Goal: Complete application form

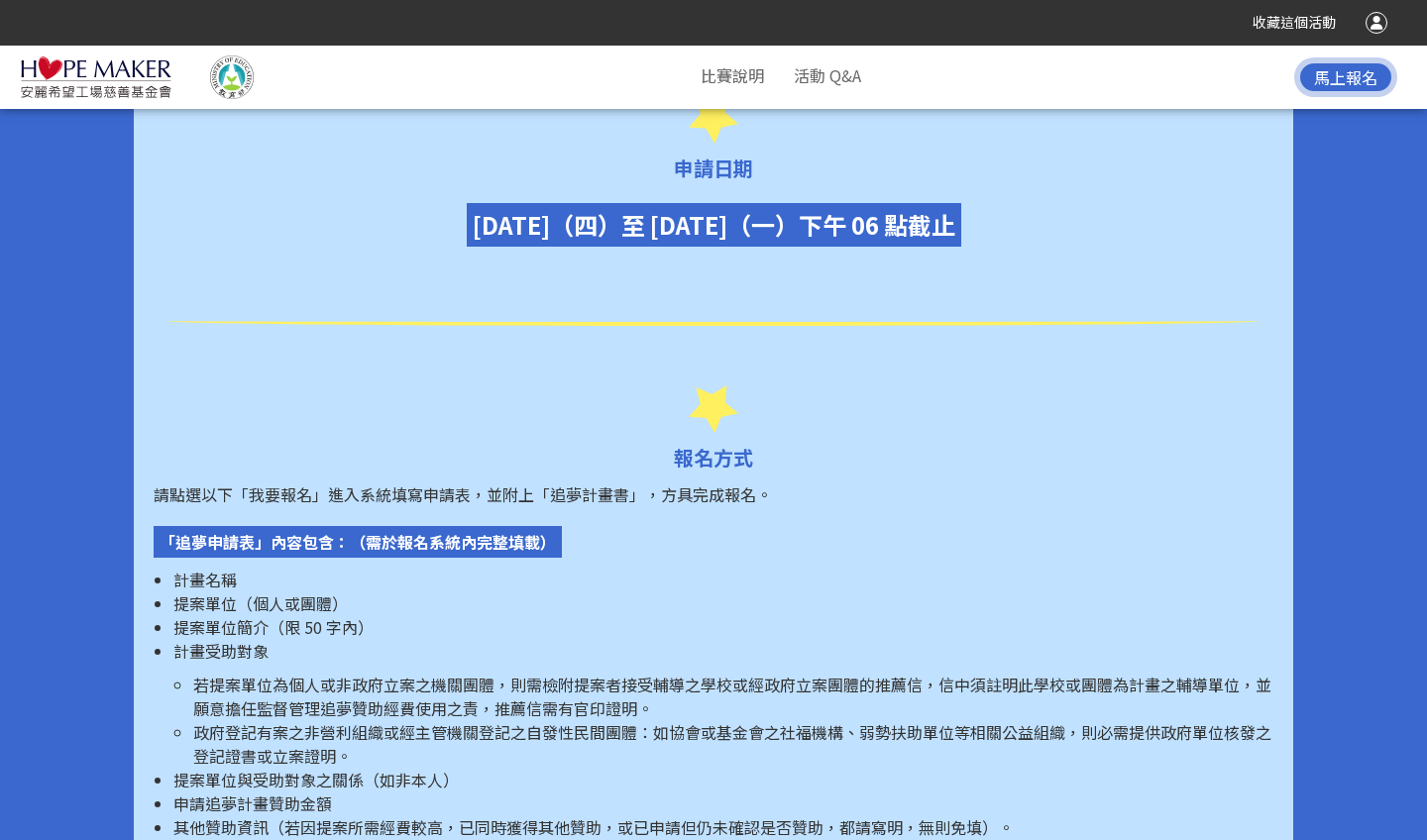
scroll to position [2409, 0]
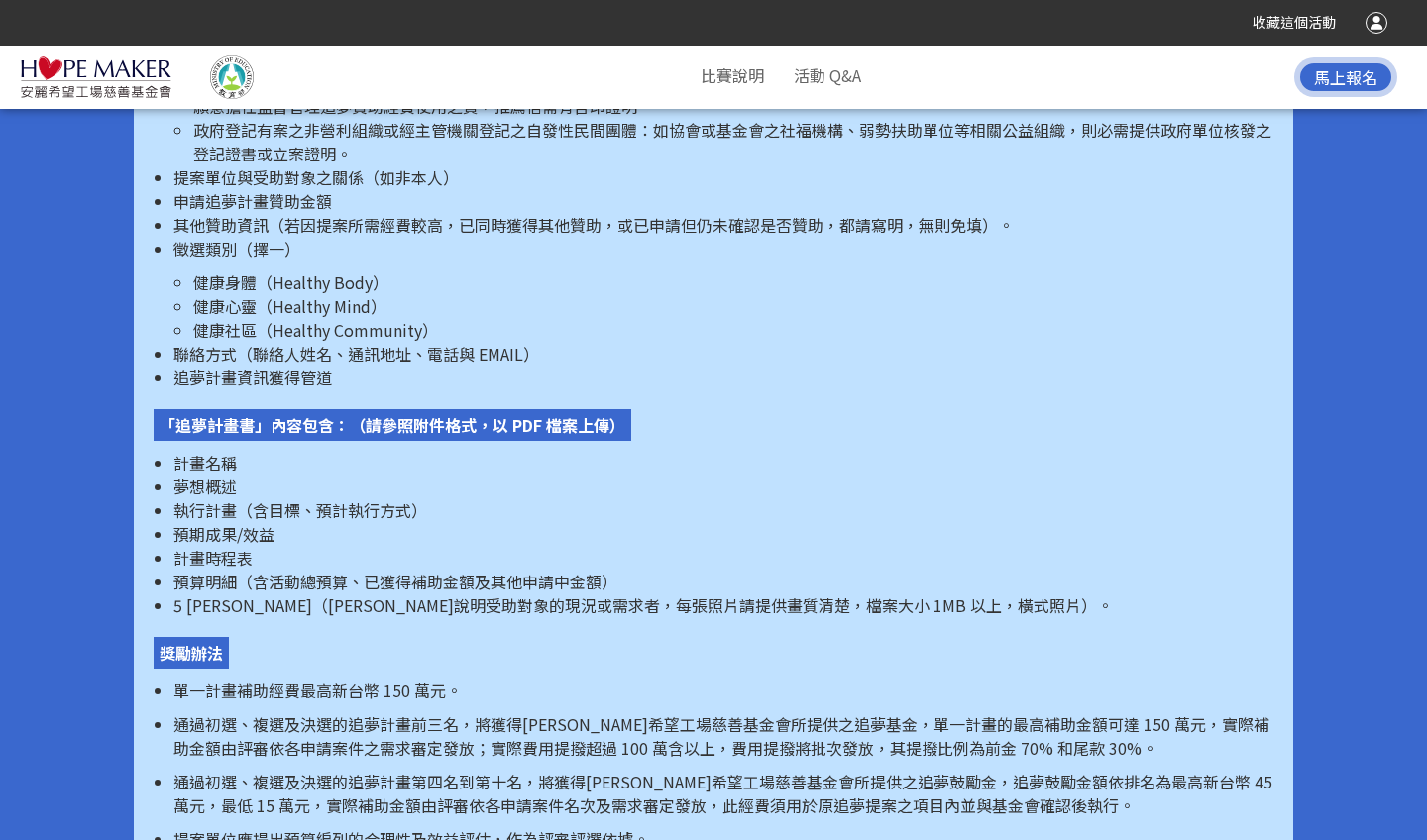
scroll to position [3124, 0]
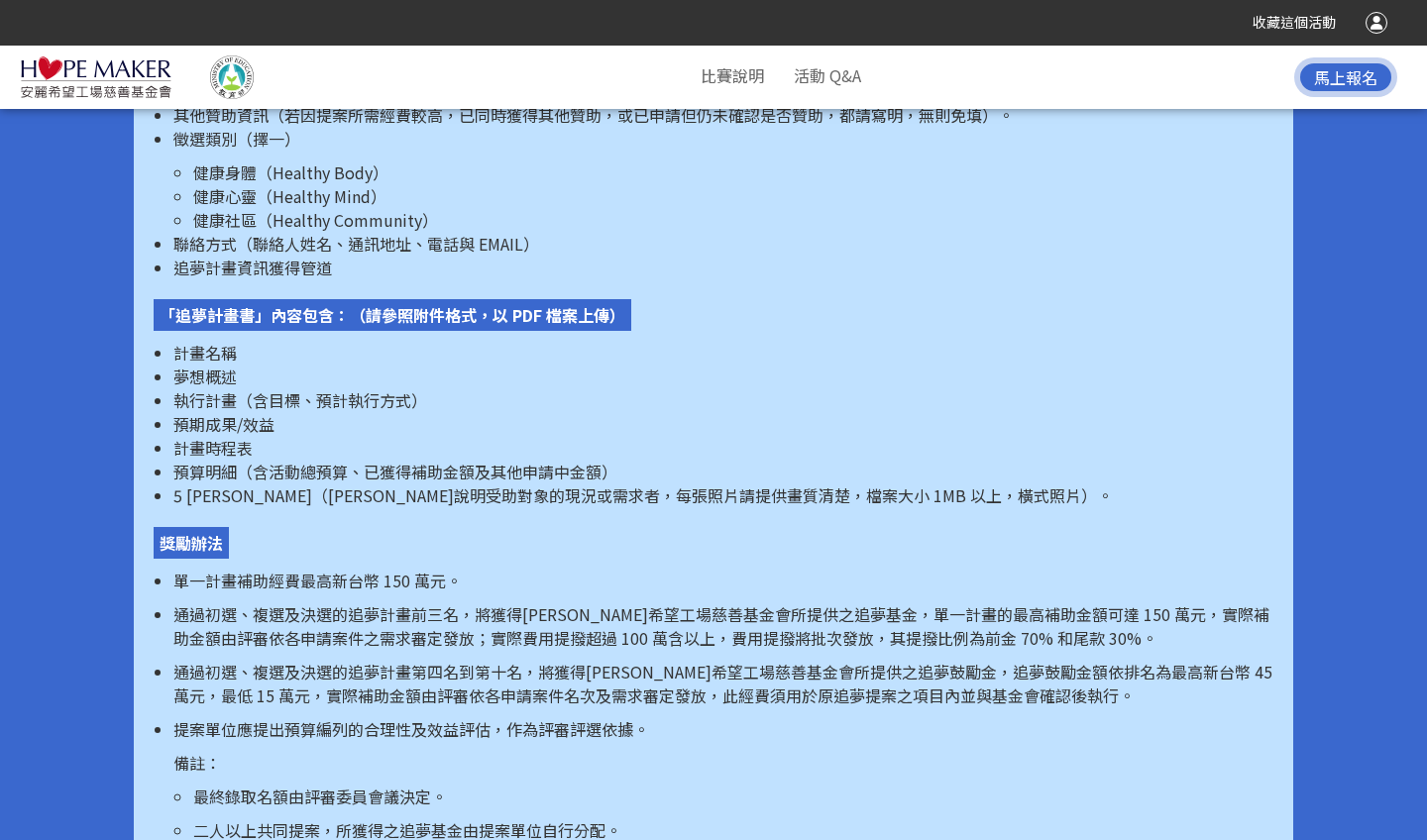
click at [738, 76] on span "馬上報名" at bounding box center [1345, 78] width 64 height 24
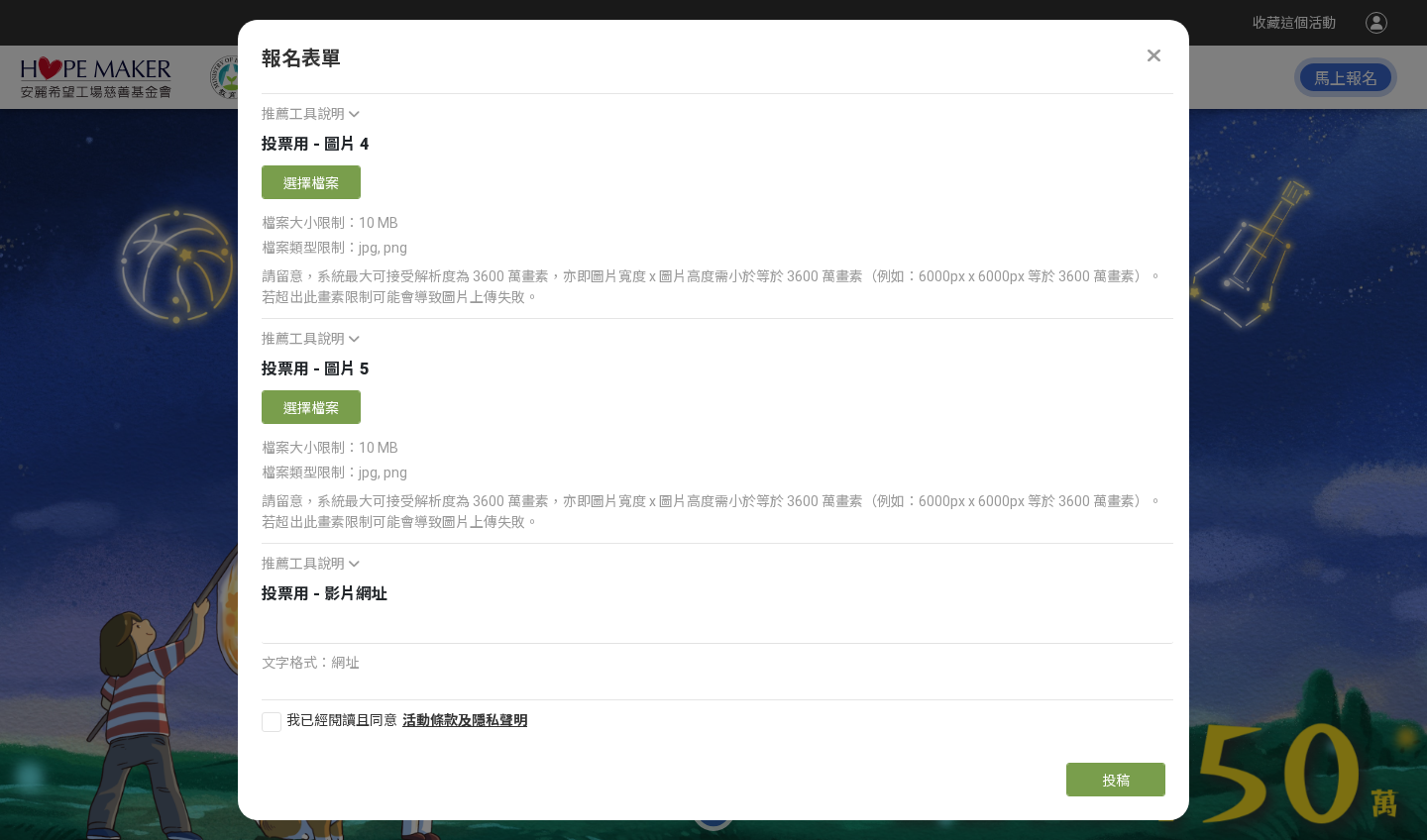
scroll to position [0, 0]
click at [738, 52] on icon at bounding box center [1154, 56] width 15 height 20
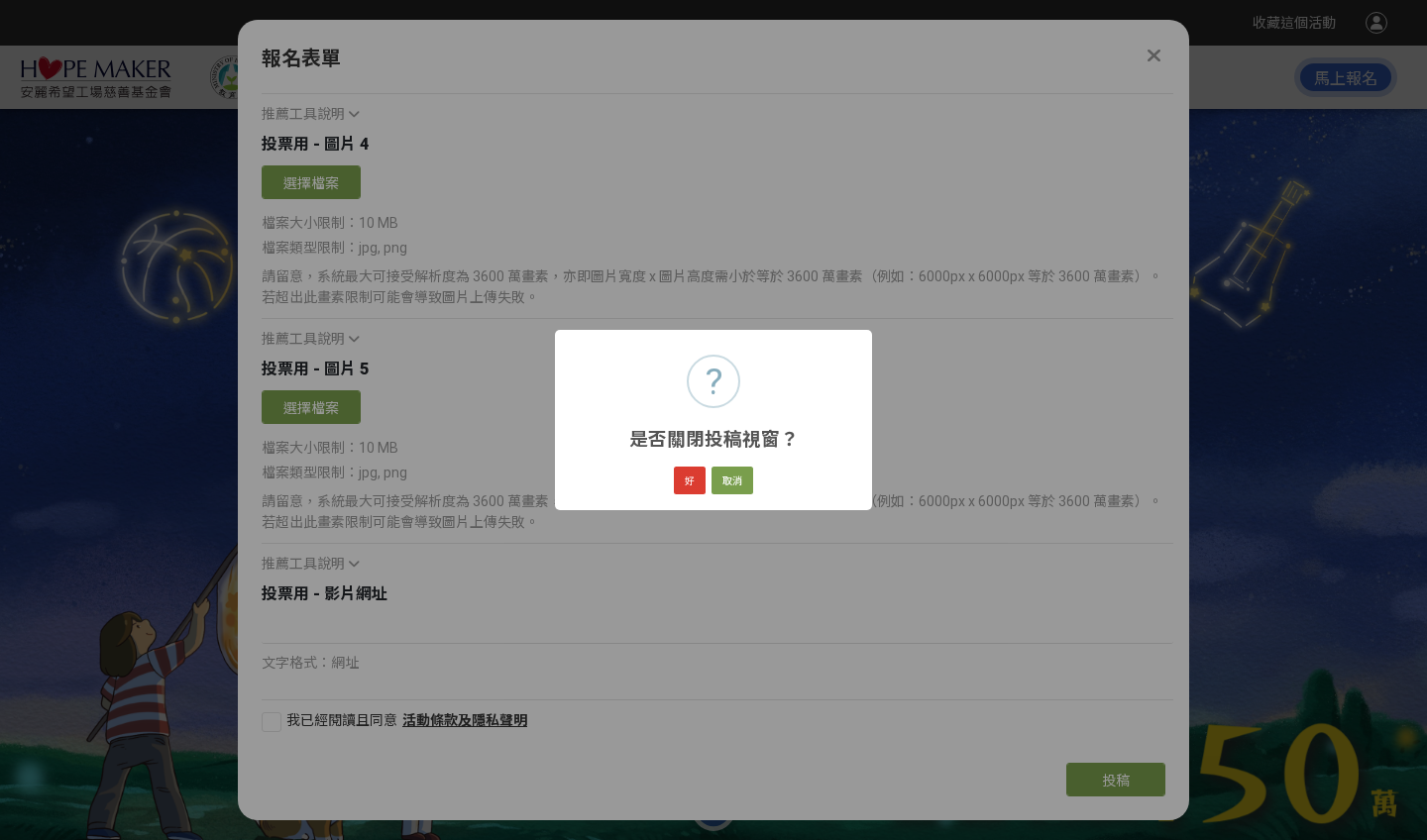
click at [695, 478] on button "好" at bounding box center [690, 481] width 32 height 28
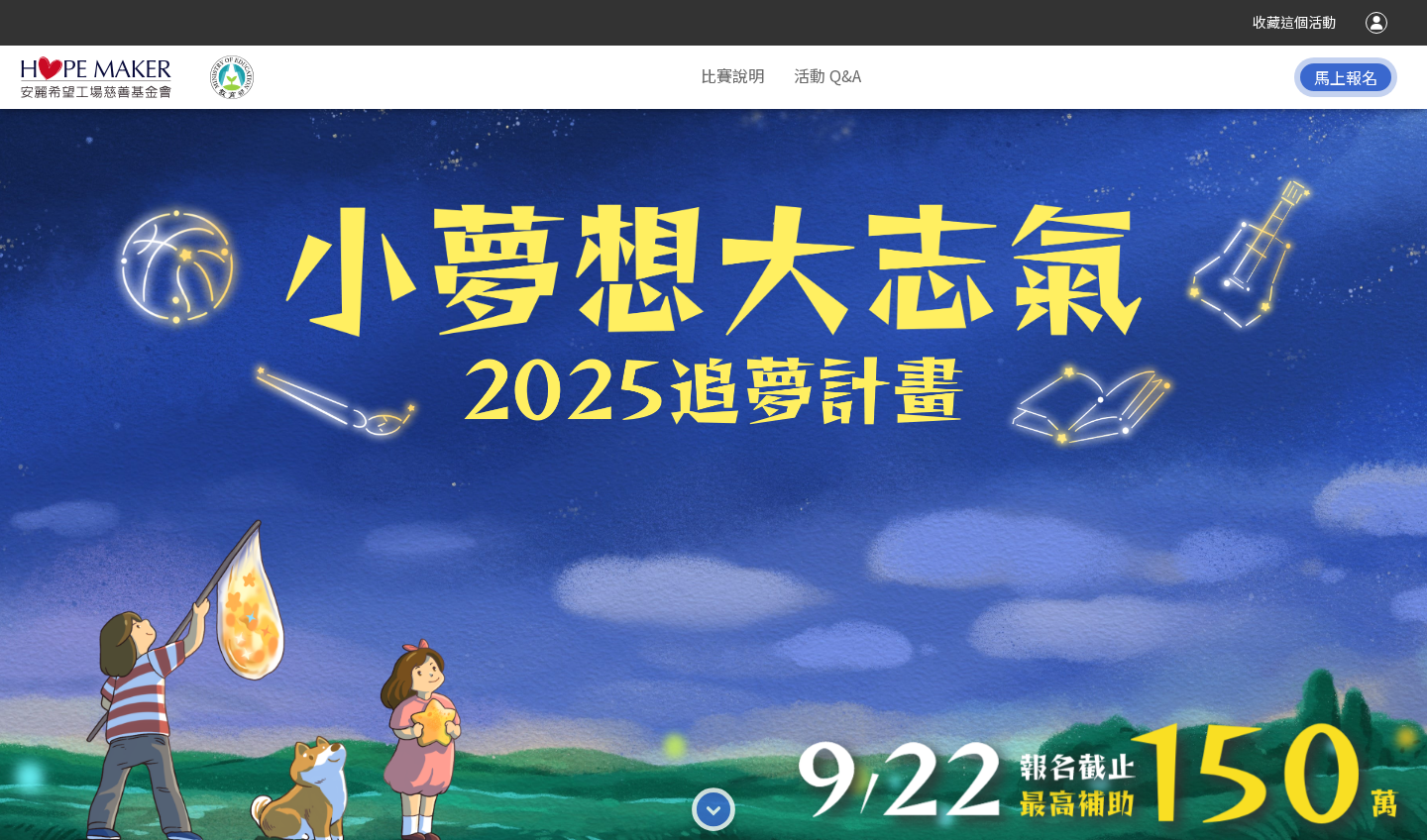
scroll to position [3124, 0]
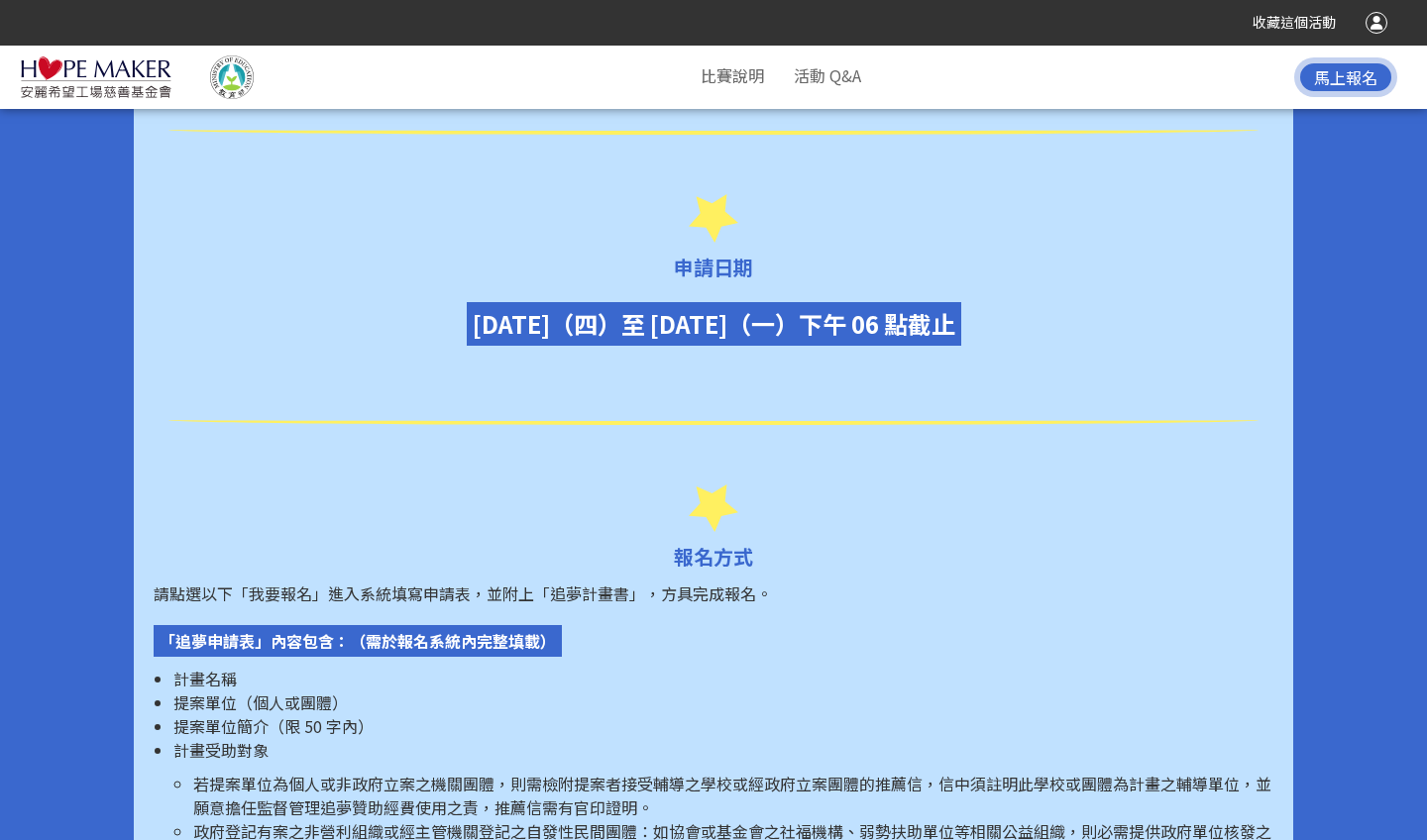
scroll to position [2329, 0]
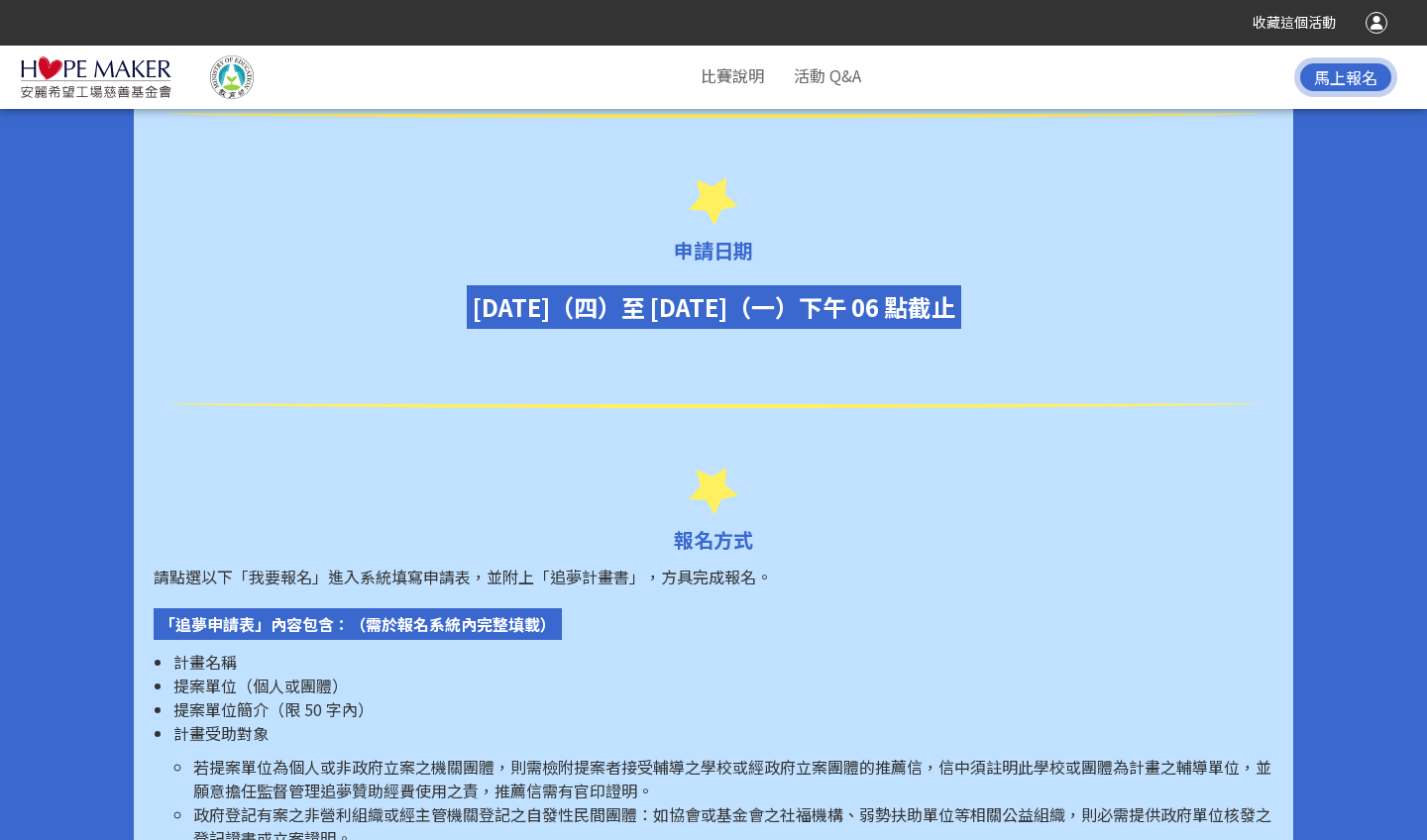
click at [1369, 70] on span "馬上報名" at bounding box center [1345, 78] width 64 height 24
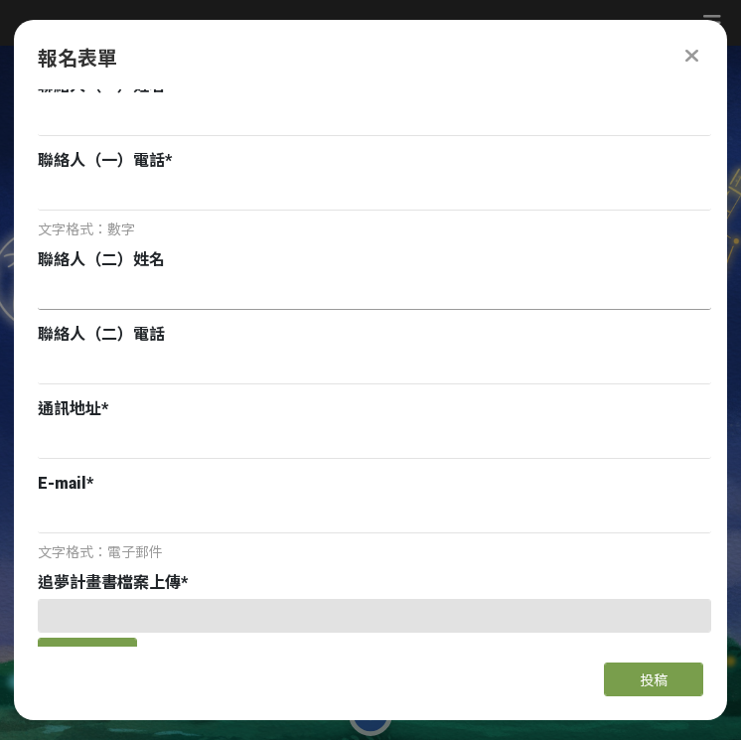
scroll to position [0, 0]
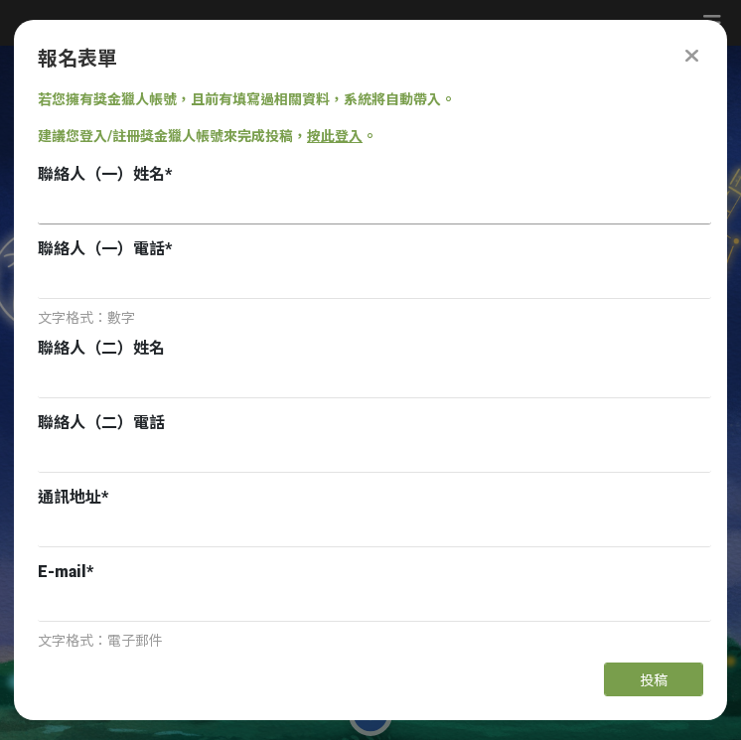
paste input "[PERSON_NAME]"
type input "[PERSON_NAME]"
paste input "0907565685"
type input "0907565685"
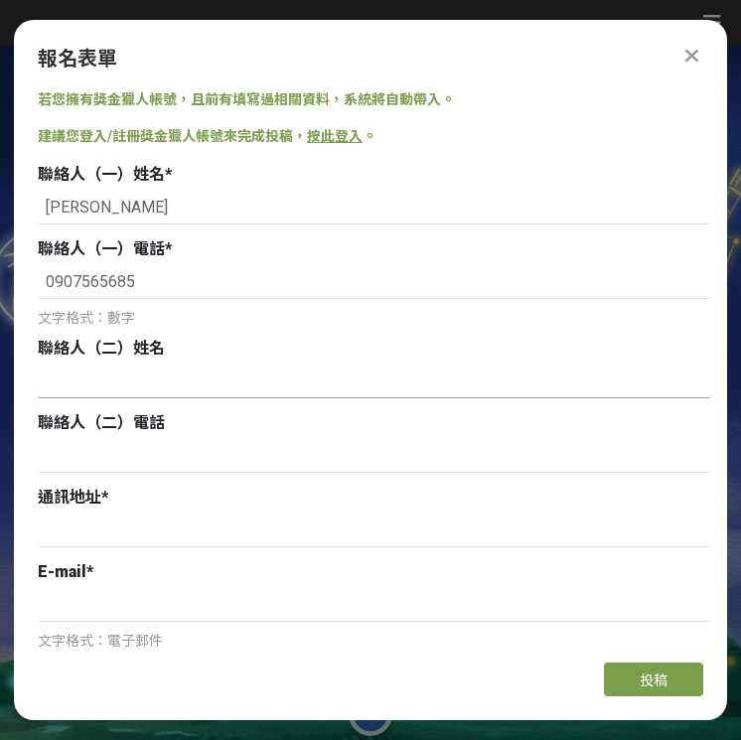
paste input "[PERSON_NAME]"
type input "[PERSON_NAME]"
paste input "0979807177"
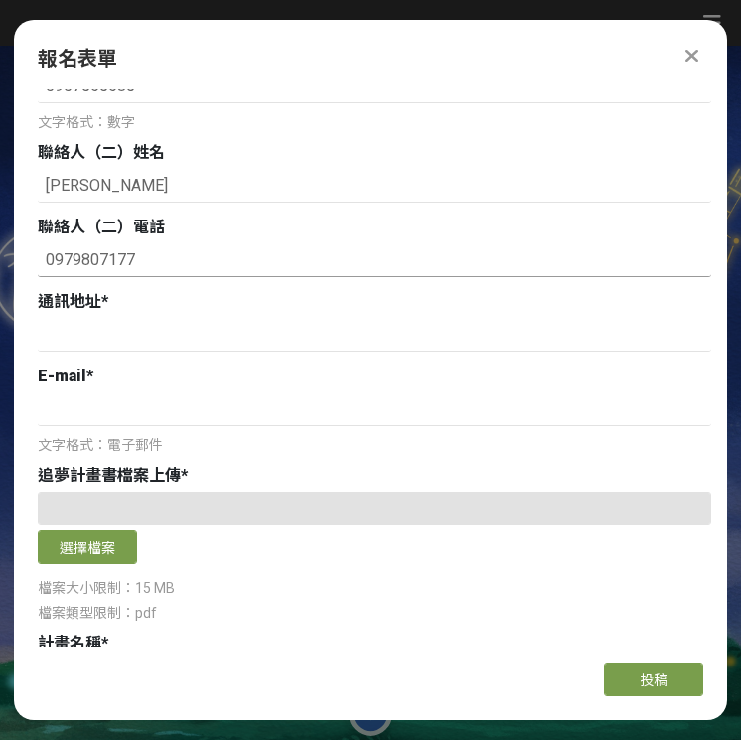
scroll to position [196, 0]
type input "0979807177"
paste input "[STREET_ADDRESS]"
type input "[STREET_ADDRESS]"
click at [187, 377] on div "E-mail *" at bounding box center [374, 376] width 673 height 24
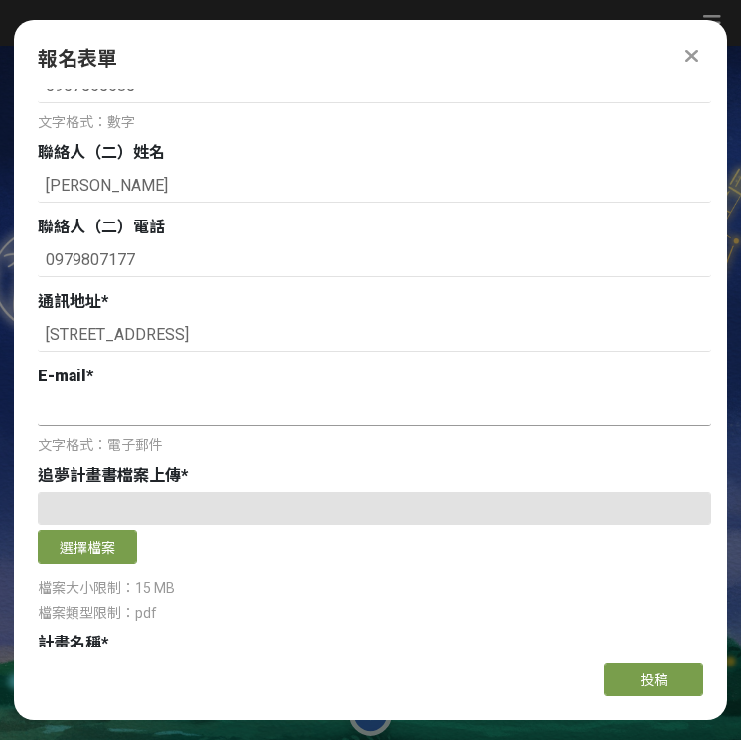
paste input "[DOMAIN_NAME][EMAIL_ADDRESS][DOMAIN_NAME]"
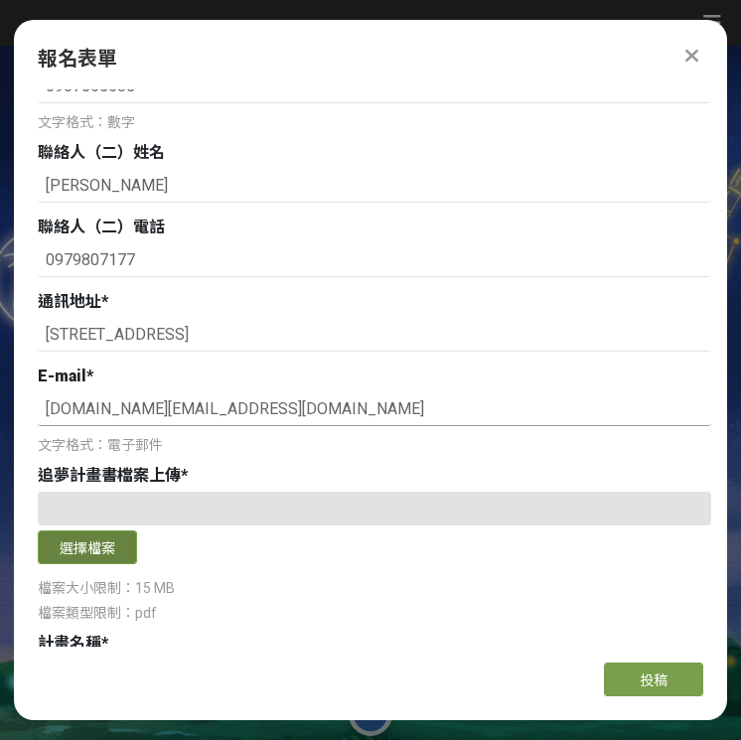
type input "[DOMAIN_NAME][EMAIL_ADDRESS][DOMAIN_NAME]"
click at [111, 537] on button "選擇檔案" at bounding box center [87, 547] width 99 height 34
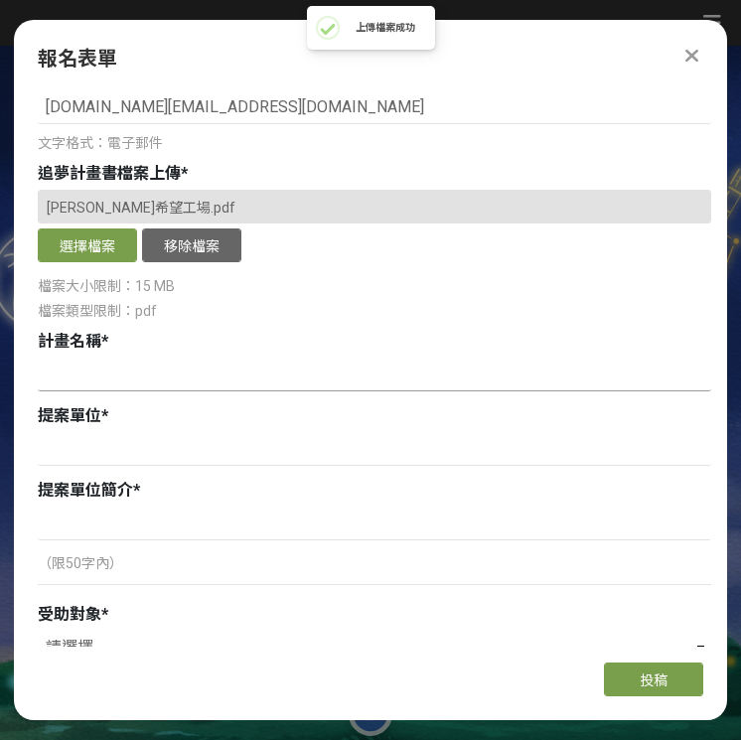
scroll to position [495, 0]
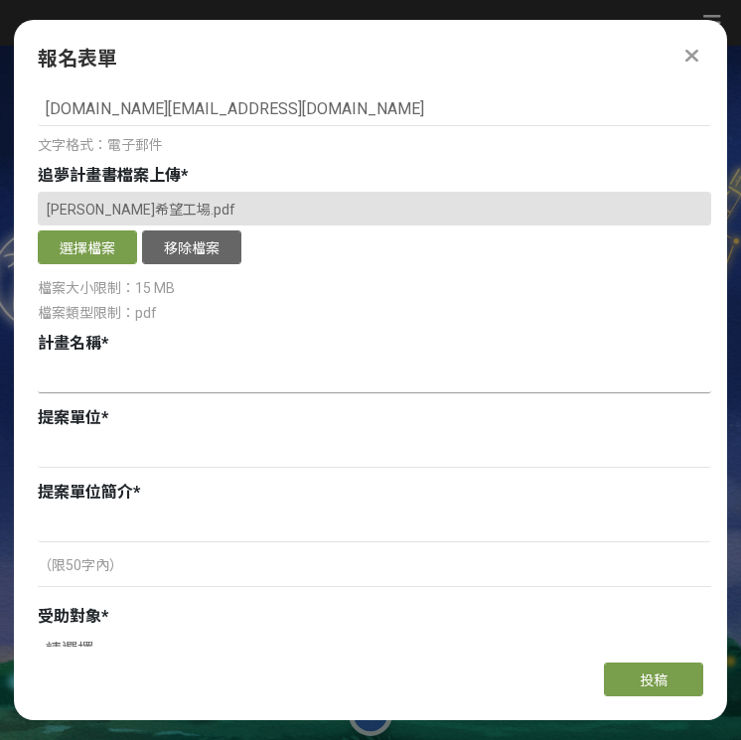
paste input "我在這裡！情緒與身體界線體驗營"
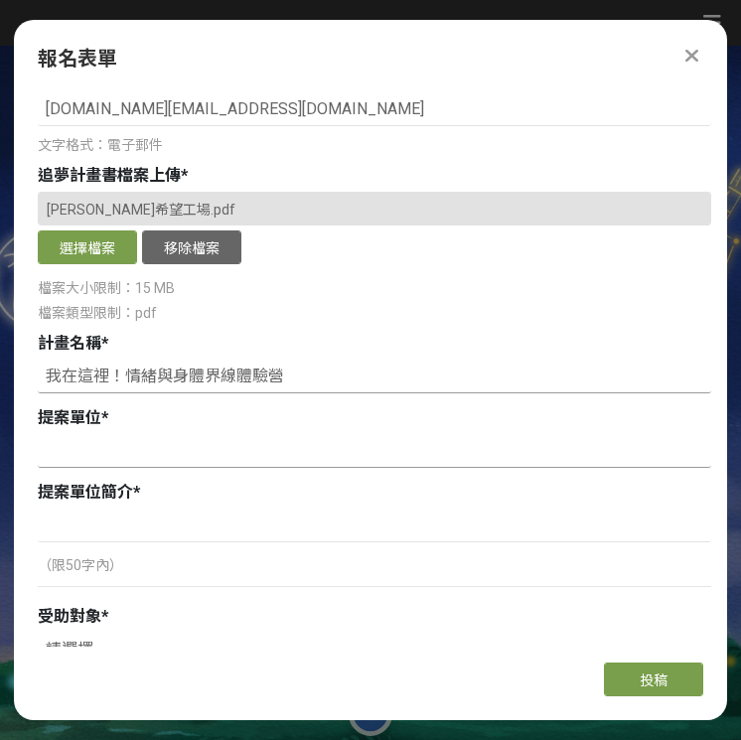
type input "我在這裡！情緒與身體界線體驗營"
click at [93, 453] on input at bounding box center [374, 451] width 673 height 34
type input "a"
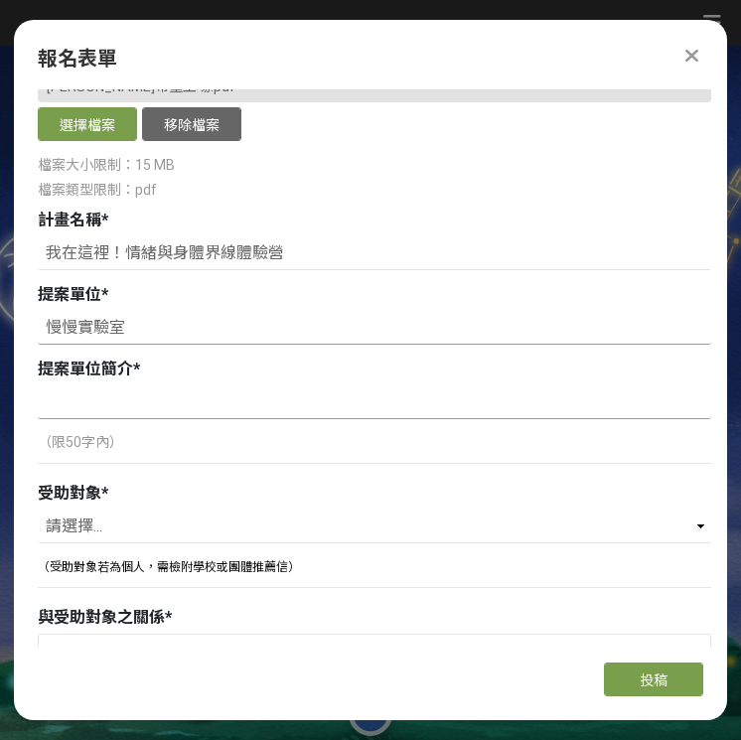
type input "慢慢實驗室"
click at [291, 390] on input at bounding box center [374, 402] width 673 height 34
paste input "我們由6位不同大學的學生及7位志工夥伴，共13位成員所組成的自主團隊，成員背景涵蓋心理輔導學系、幼教系等多元領域"
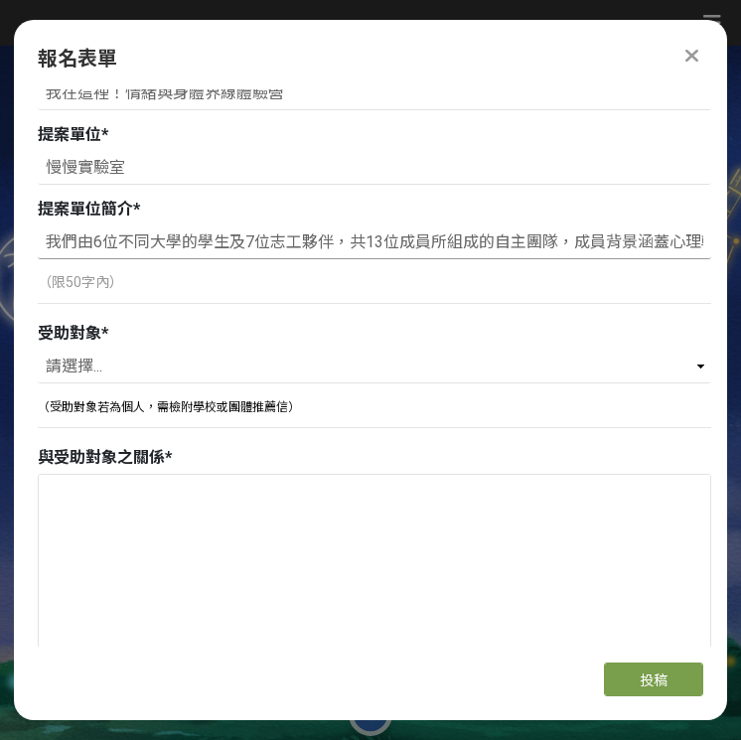
scroll to position [929, 0]
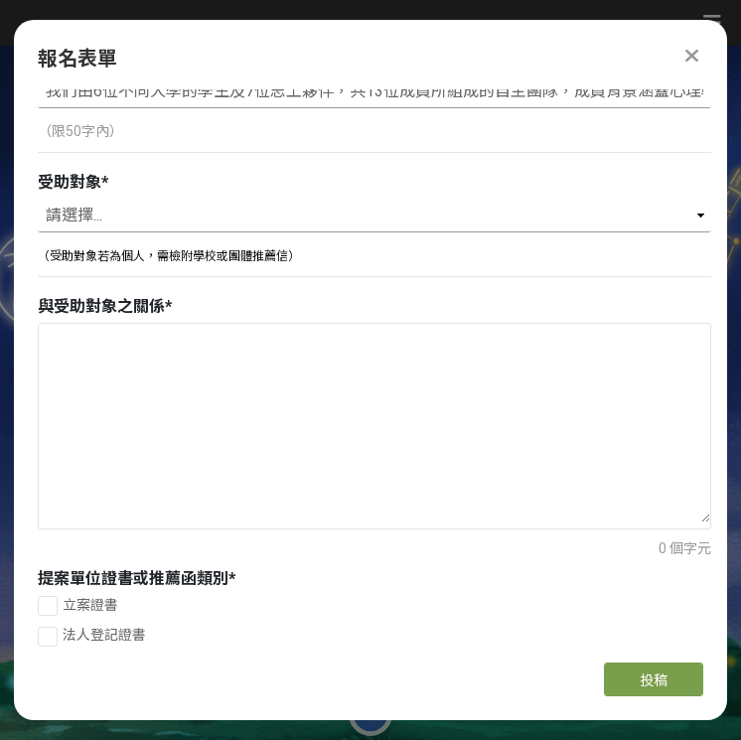
type input "我們由6位不同大學的學生及7位志工夥伴，共13位成員所組成的自主團隊，成員背景涵蓋心理輔導學系、幼教系等多元領域。"
select select "團體"
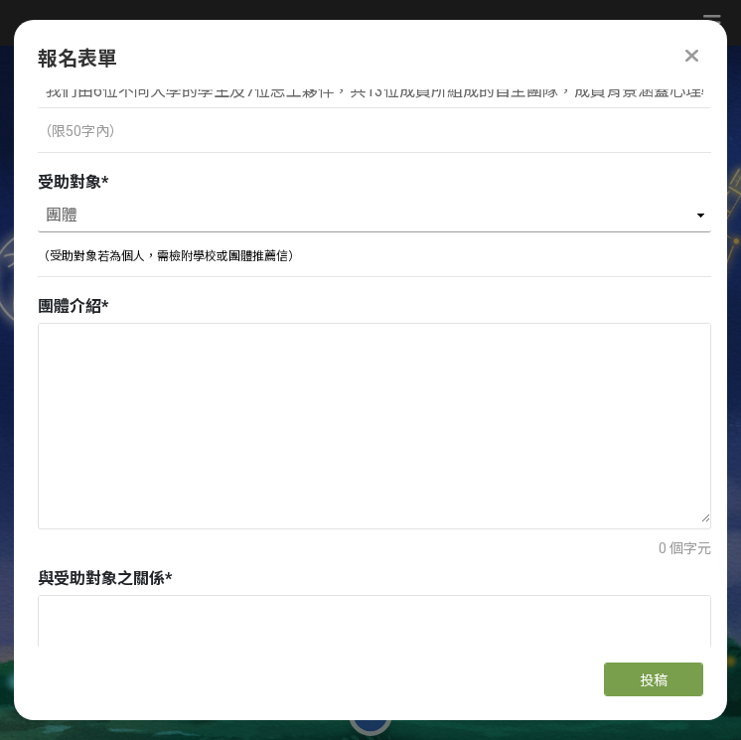
scroll to position [1002, 0]
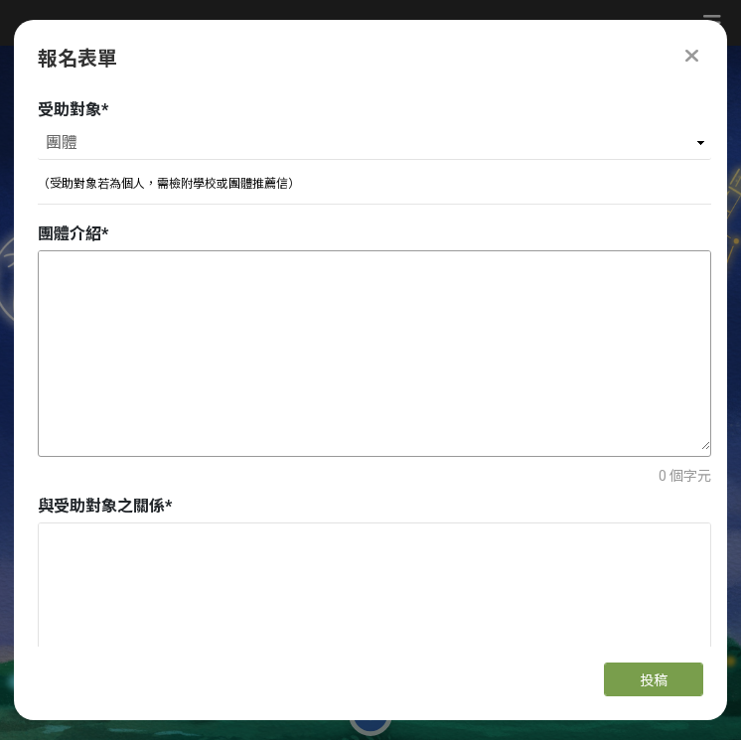
click at [230, 378] on textarea at bounding box center [374, 350] width 671 height 199
paste textarea "[GEOGRAPHIC_DATA]"
click at [46, 268] on textarea "[GEOGRAPHIC_DATA]小中、高年級之學生" at bounding box center [374, 350] width 671 height 199
click at [171, 261] on textarea "位於[GEOGRAPHIC_DATA]小中、高年級之學生" at bounding box center [374, 350] width 671 height 199
click at [76, 263] on textarea "位於[GEOGRAPHIC_DATA]小中、高年級之學生" at bounding box center [374, 350] width 671 height 199
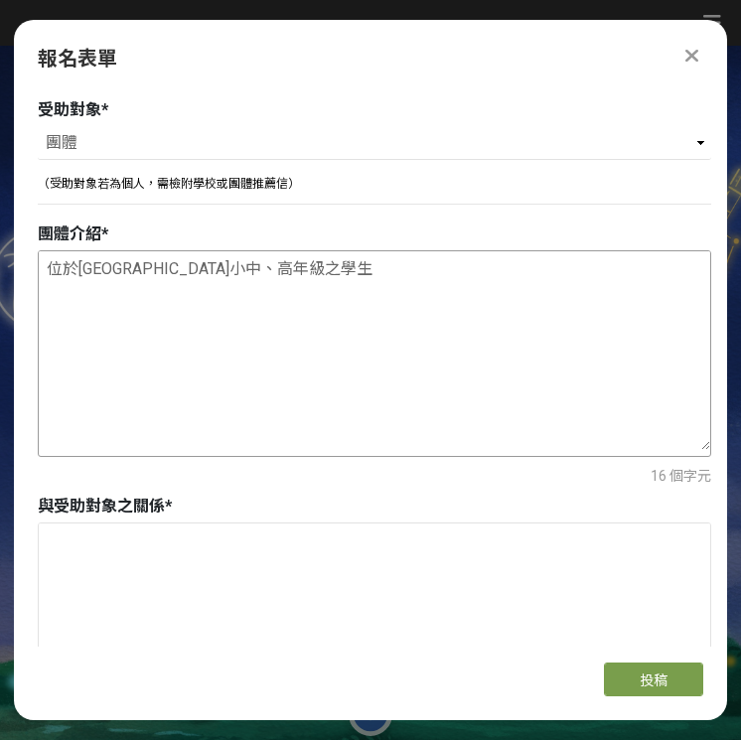
click at [105, 262] on textarea "位於[GEOGRAPHIC_DATA]小中、高年級之學生" at bounding box center [374, 350] width 671 height 199
click at [112, 266] on textarea "位於[GEOGRAPHIC_DATA]小學：[GEOGRAPHIC_DATA]小中、高年級之學生" at bounding box center [374, 350] width 671 height 199
click at [363, 271] on textarea "位於[GEOGRAPHIC_DATA]小學：[GEOGRAPHIC_DATA][GEOGRAPHIC_DATA]、高年級之學生" at bounding box center [374, 350] width 671 height 199
click at [472, 245] on div "團體介紹 *" at bounding box center [374, 234] width 673 height 24
click at [460, 266] on textarea "位於[GEOGRAPHIC_DATA]小學：[GEOGRAPHIC_DATA][GEOGRAPHIC_DATA]、高年級學生" at bounding box center [374, 350] width 671 height 199
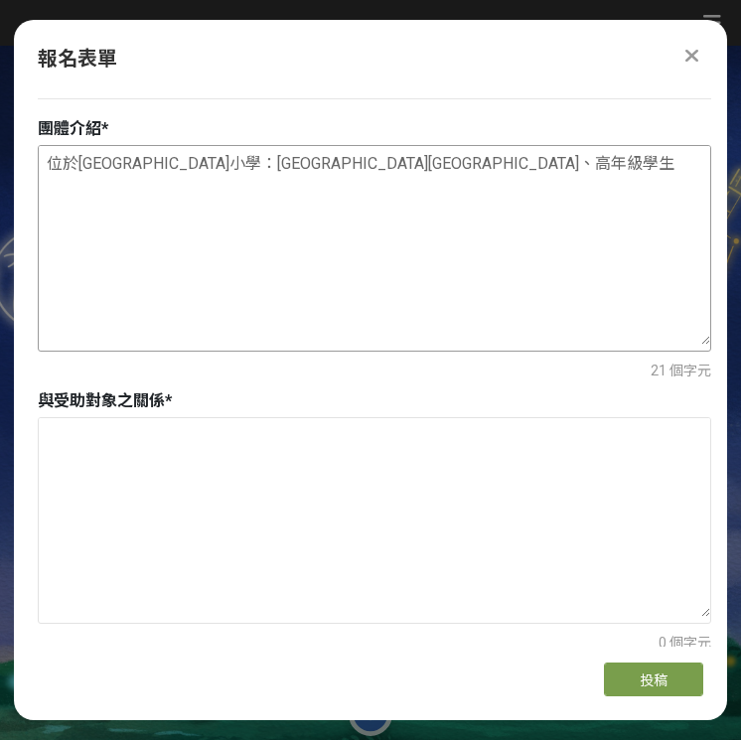
scroll to position [1195, 0]
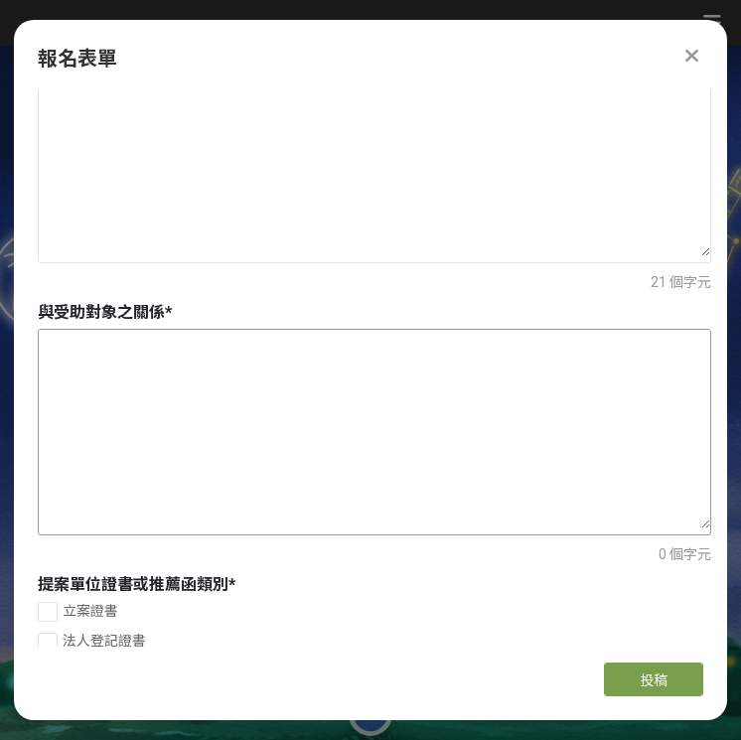
paste textarea "與海墘國小合作之大專生夥伴"
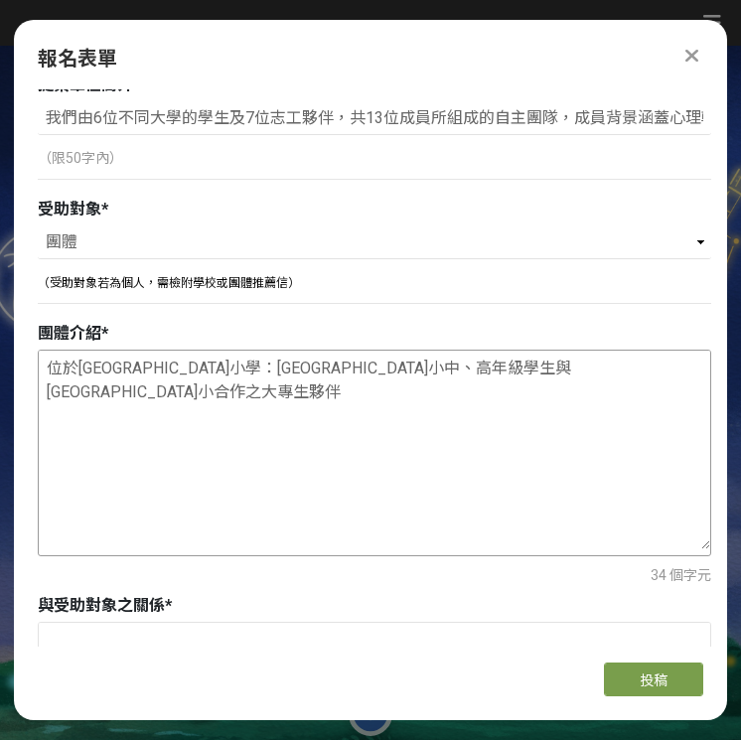
drag, startPoint x: 592, startPoint y: 373, endPoint x: 453, endPoint y: 359, distance: 139.7
click at [453, 359] on textarea "位於[GEOGRAPHIC_DATA]小學：[GEOGRAPHIC_DATA]小中、高年級學生與[GEOGRAPHIC_DATA]小合作之大專生夥伴" at bounding box center [374, 449] width 671 height 199
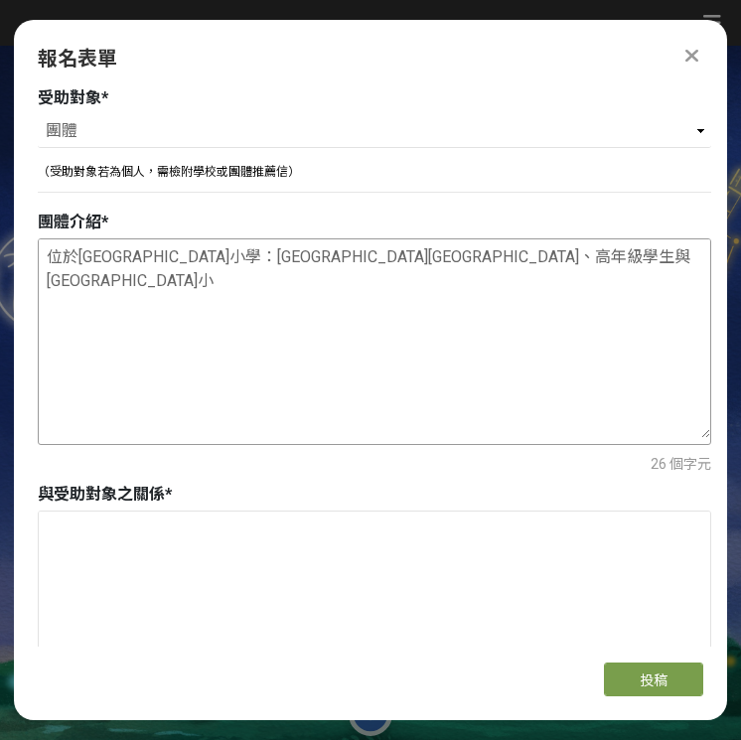
scroll to position [1071, 0]
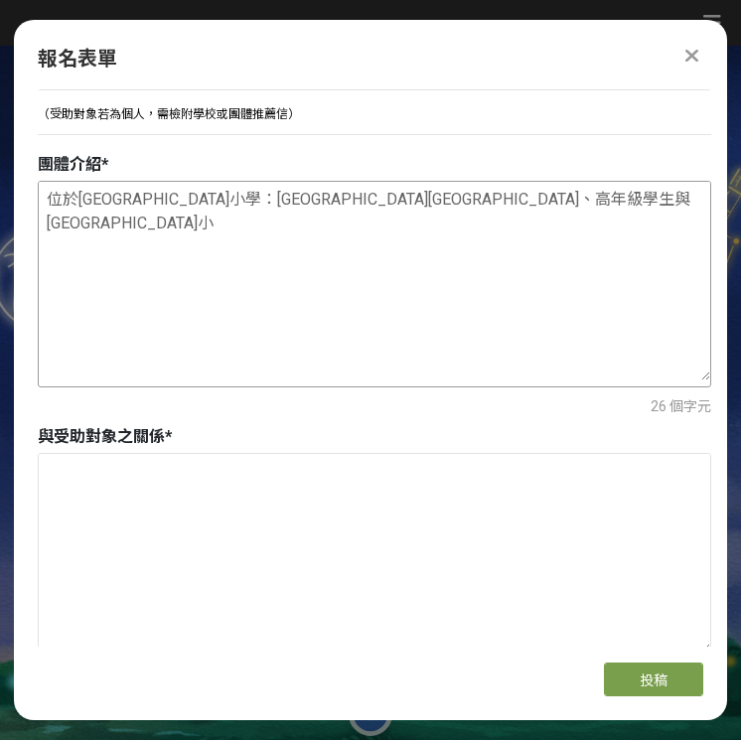
drag, startPoint x: 449, startPoint y: 196, endPoint x: 402, endPoint y: 192, distance: 46.8
click at [402, 192] on textarea "位於[GEOGRAPHIC_DATA]小學：[GEOGRAPHIC_DATA][GEOGRAPHIC_DATA]、高年級學生與[GEOGRAPHIC_DATA…" at bounding box center [374, 281] width 671 height 199
type textarea "位於[GEOGRAPHIC_DATA]小學：[GEOGRAPHIC_DATA][GEOGRAPHIC_DATA]、高年級學生"
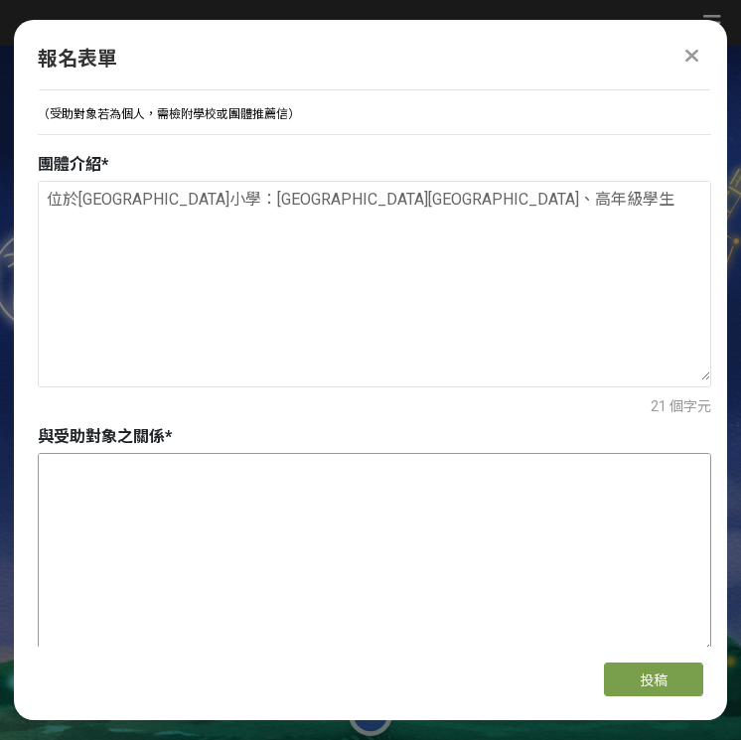
click at [315, 511] on textarea at bounding box center [374, 553] width 671 height 199
paste textarea "與海墘國小合作之大專生夥伴"
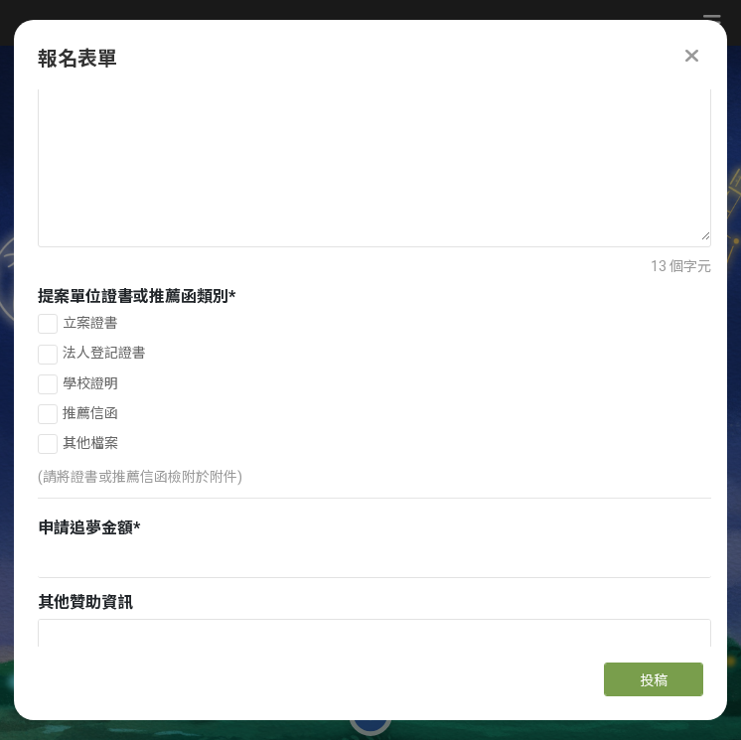
scroll to position [1492, 0]
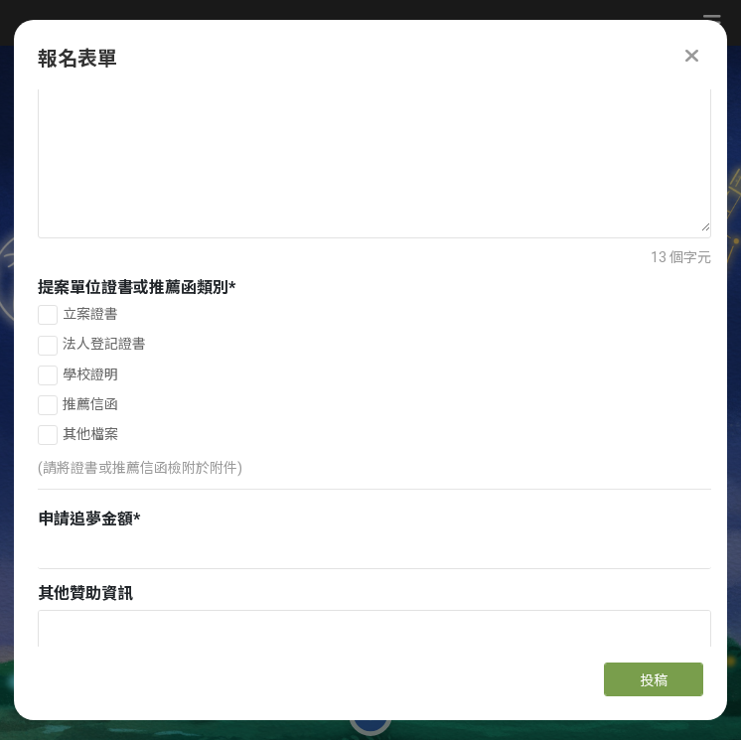
type textarea "與海墘國小合作之大專生夥伴"
click at [52, 370] on div at bounding box center [48, 375] width 20 height 20
checkbox input "true"
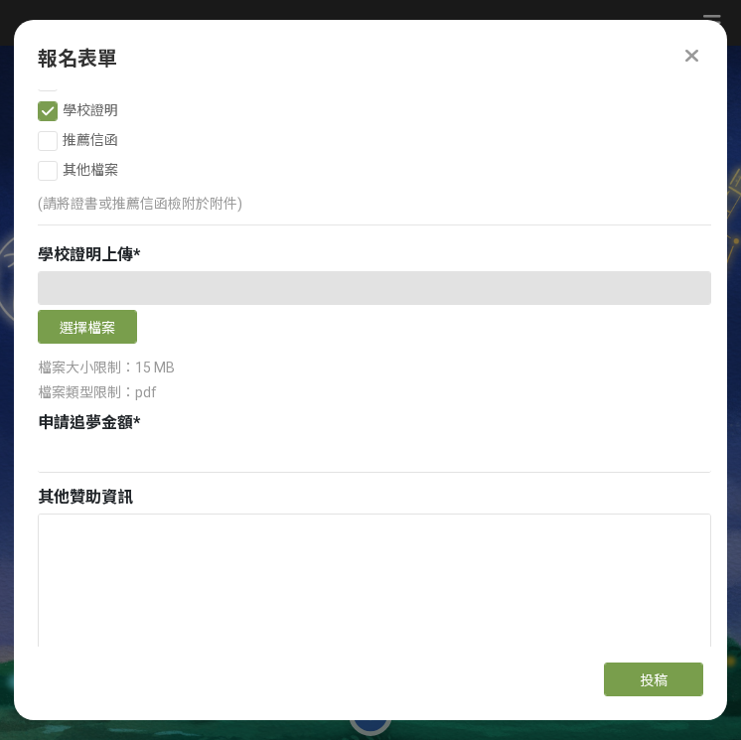
scroll to position [1760, 0]
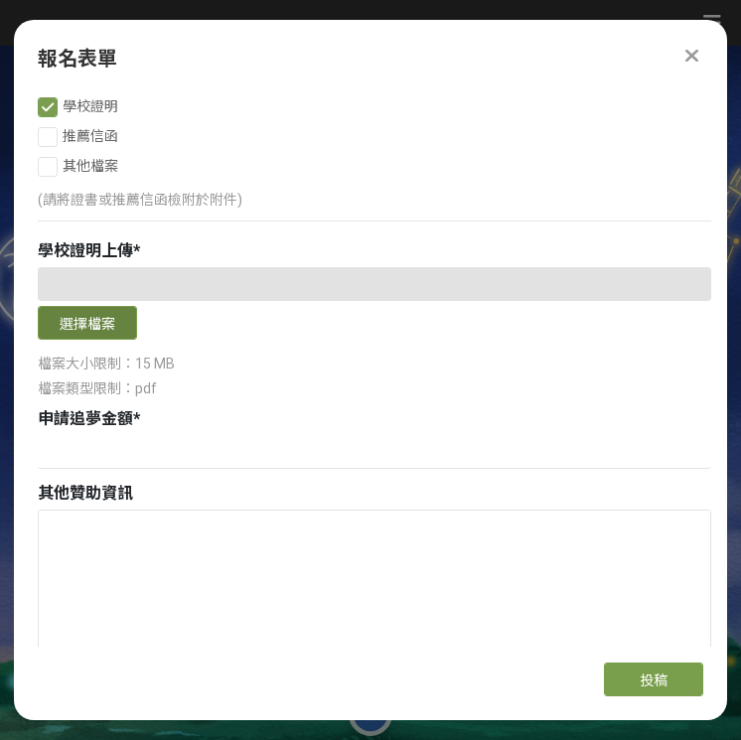
click at [112, 326] on button "選擇檔案" at bounding box center [87, 323] width 99 height 34
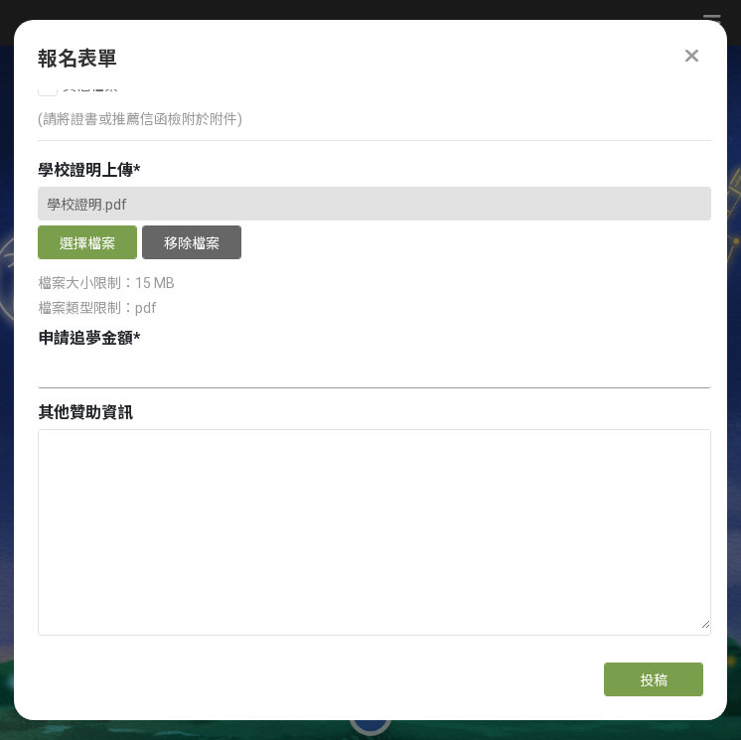
scroll to position [1901, 0]
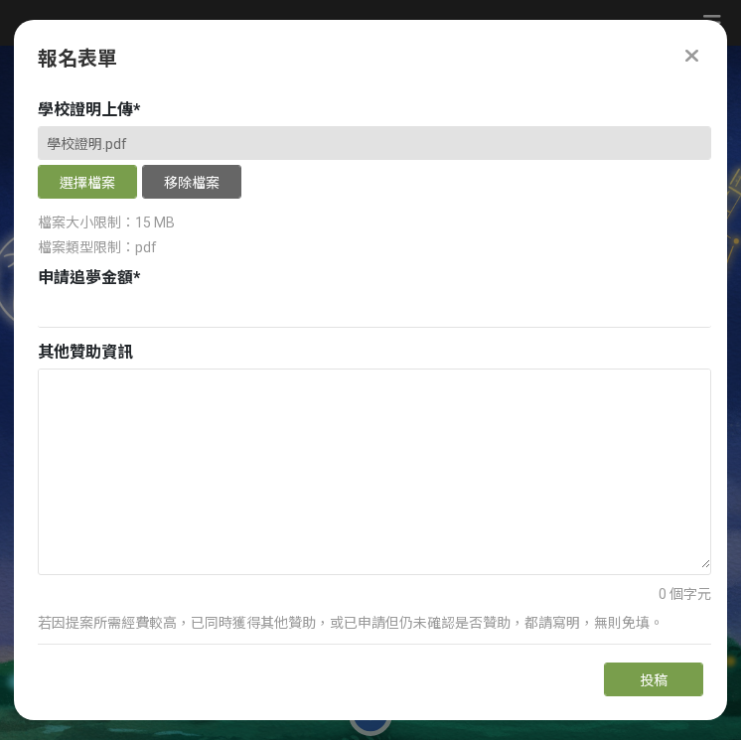
click at [142, 293] on div "申請追夢金額 *" at bounding box center [374, 299] width 673 height 67
click at [142, 309] on input at bounding box center [374, 311] width 673 height 34
click at [76, 301] on input "184100" at bounding box center [374, 311] width 673 height 34
click at [165, 318] on input "184,100" at bounding box center [374, 311] width 673 height 34
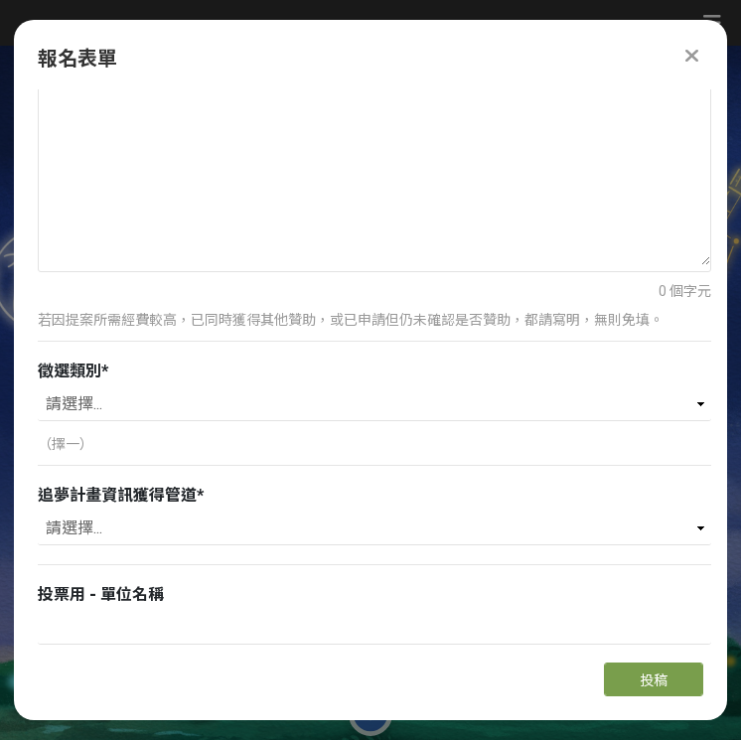
scroll to position [2205, 0]
type input "184,100"
select select "健康心靈（Healthy Mind）"
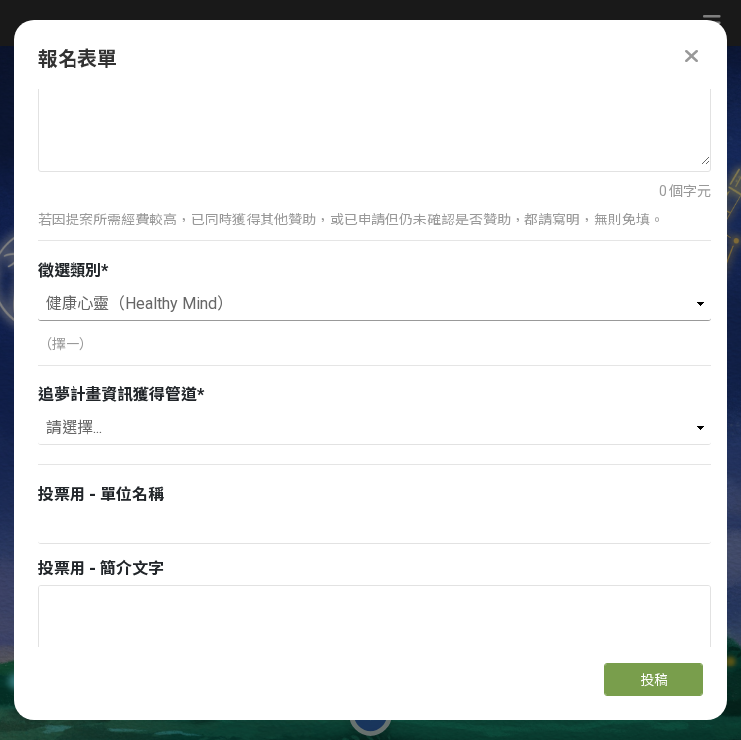
scroll to position [2324, 0]
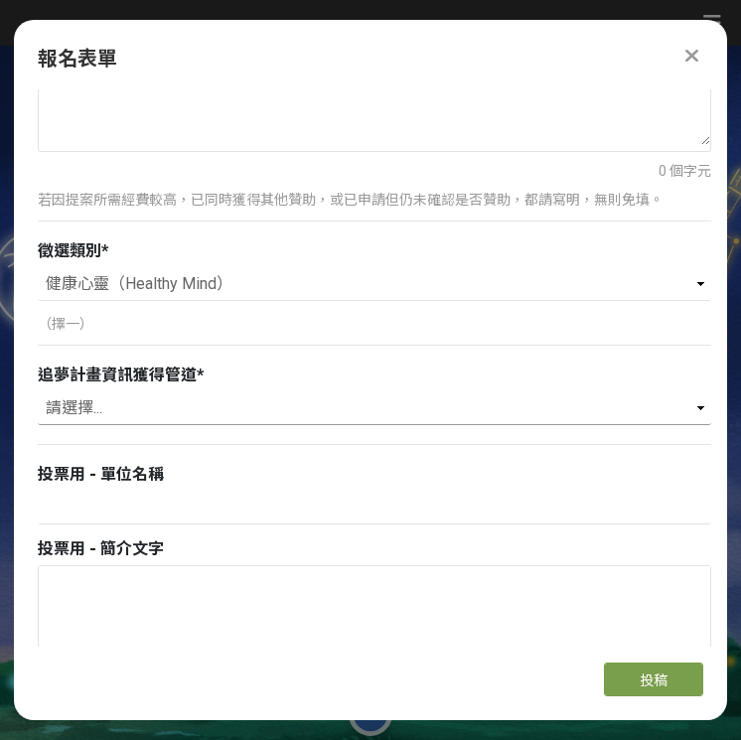
select select "[PERSON_NAME]希望工場基金會官網/粉絲團"
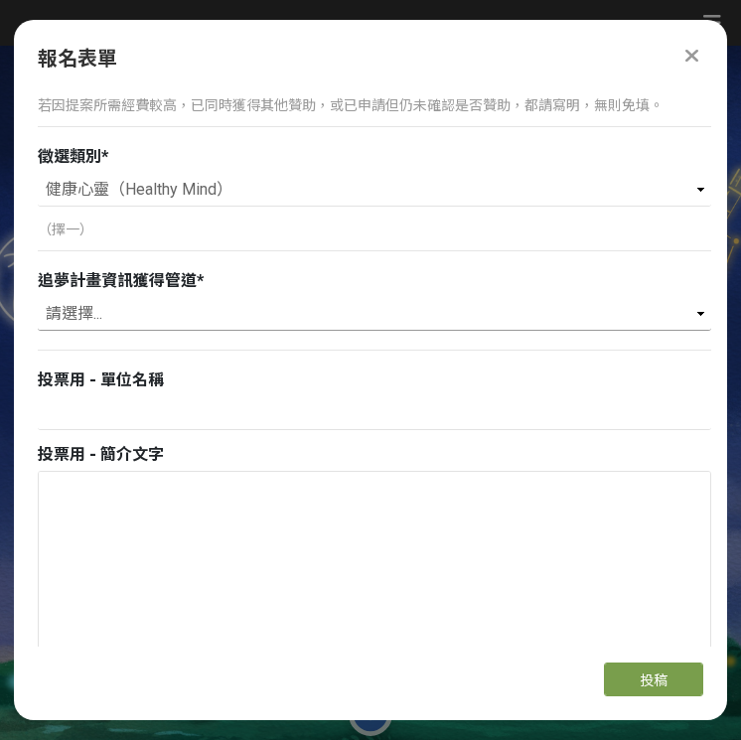
scroll to position [2420, 0]
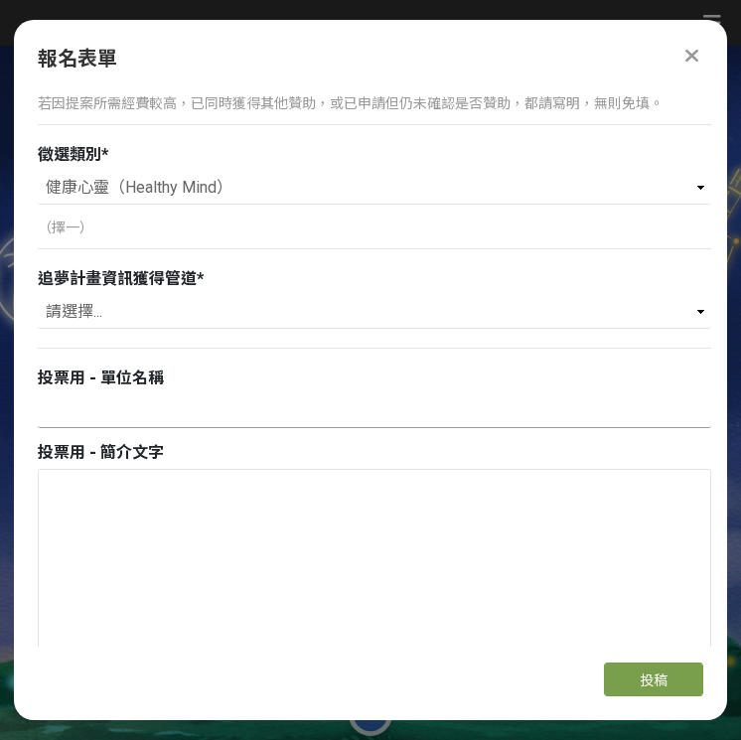
type input "e"
type input "ㄑ"
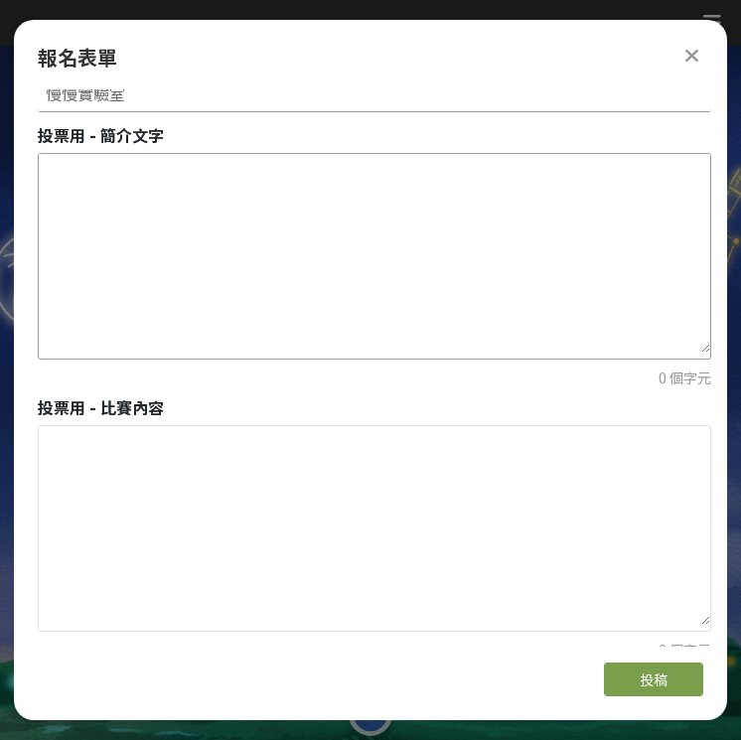
scroll to position [2737, 0]
type input "慢慢實驗室"
click at [300, 474] on textarea at bounding box center [374, 524] width 671 height 199
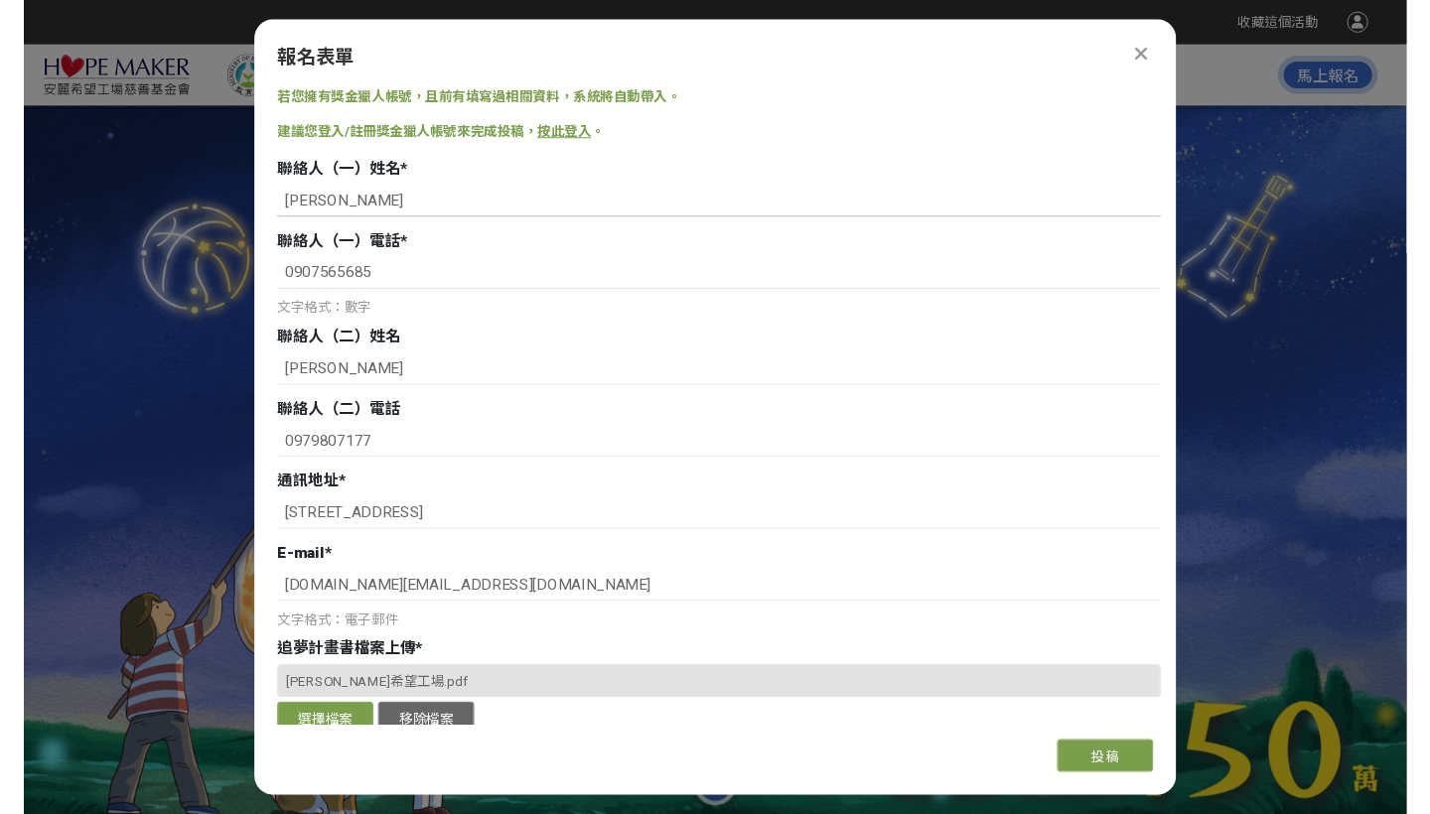
scroll to position [0, 0]
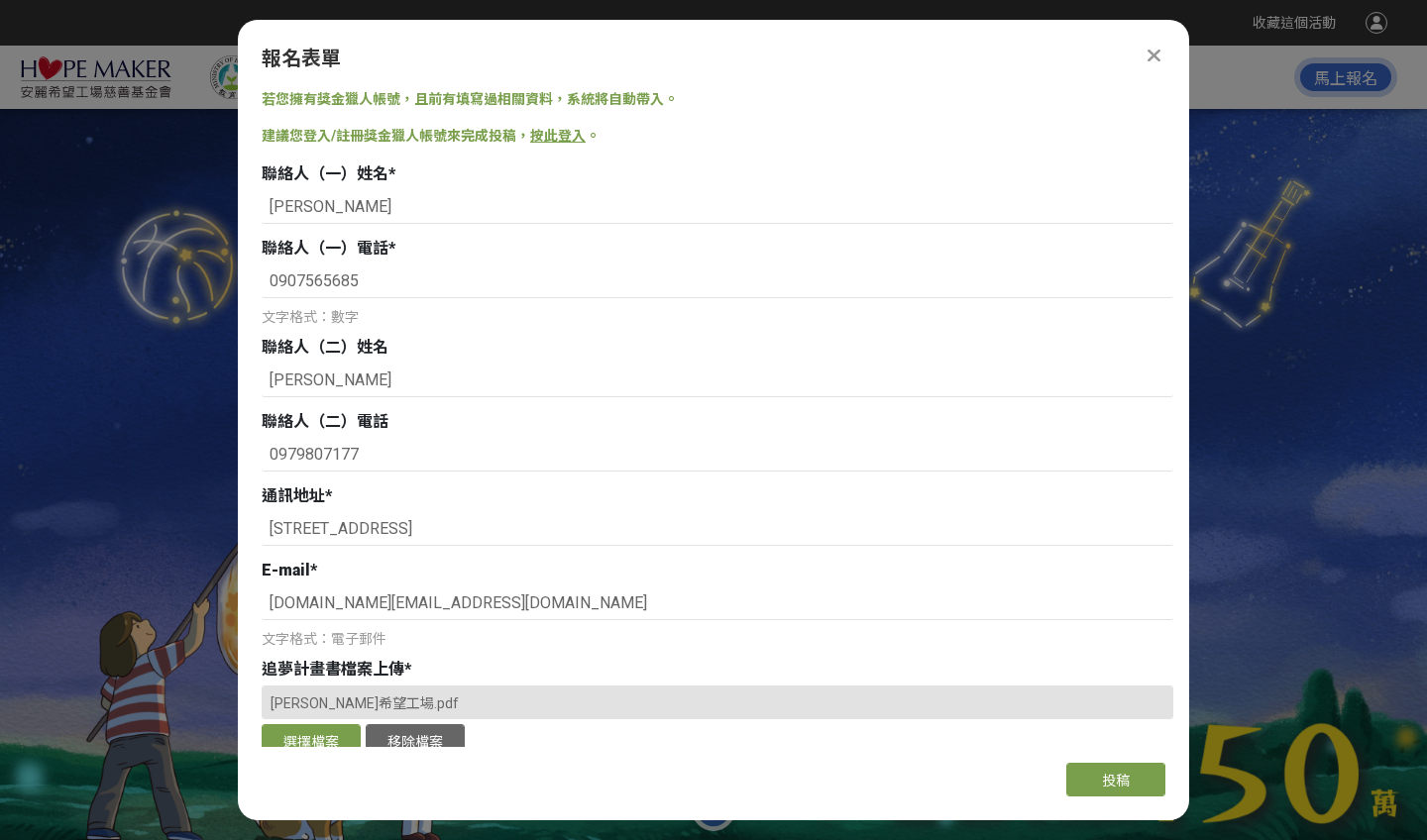
click at [560, 137] on link "按此登入" at bounding box center [558, 136] width 56 height 16
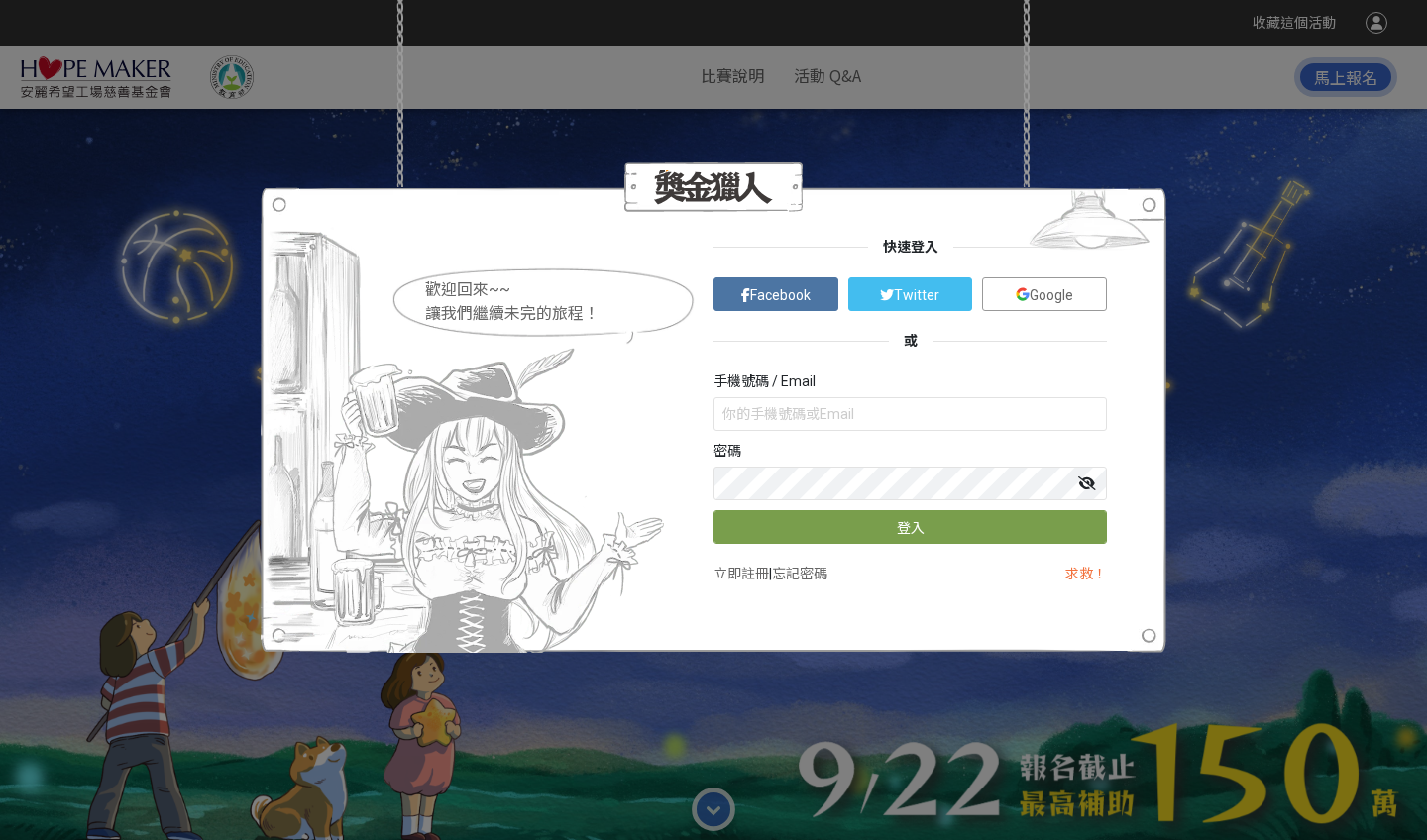
click at [745, 570] on link "立即註冊" at bounding box center [741, 574] width 56 height 16
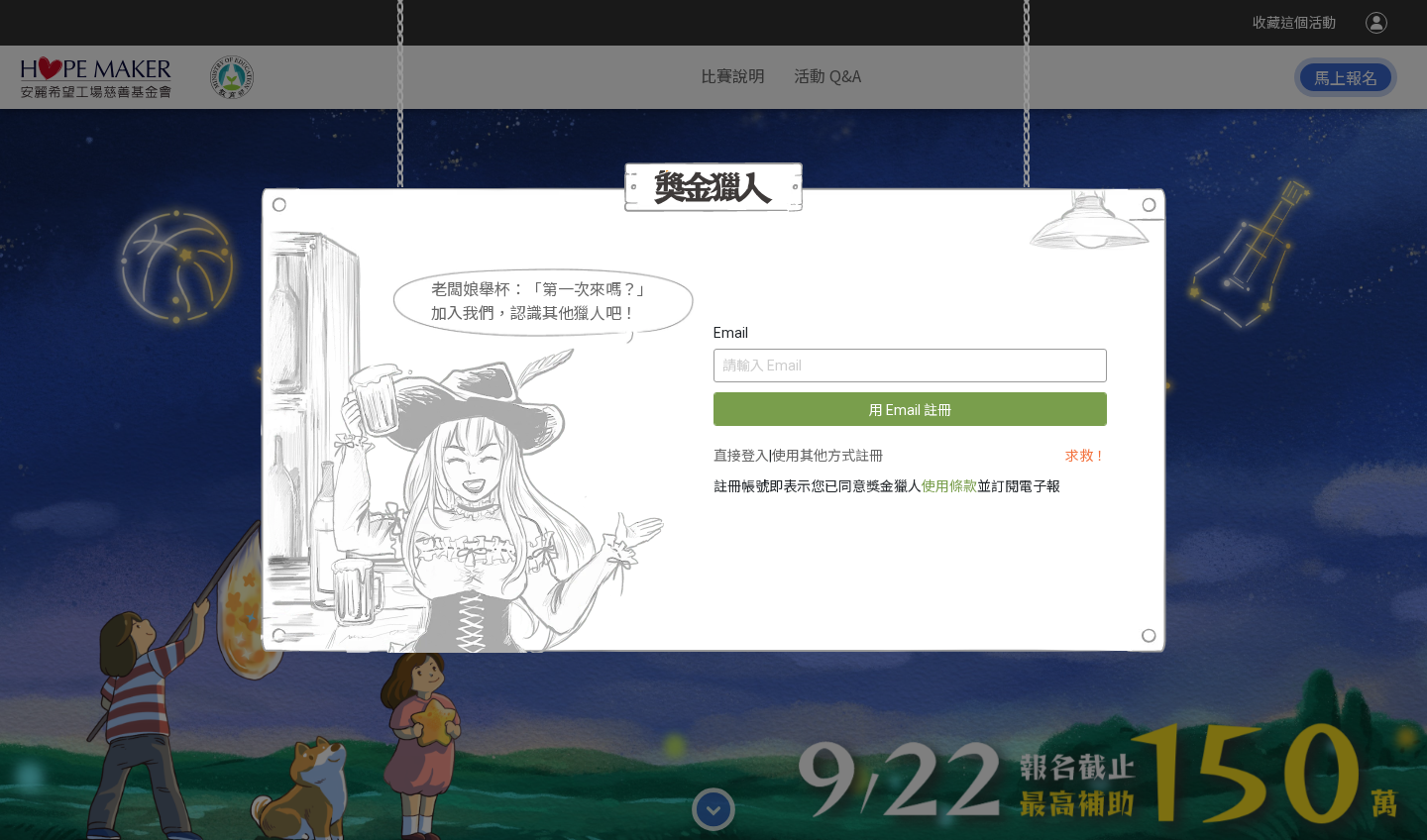
click at [876, 366] on input "text" at bounding box center [910, 365] width 393 height 34
type input "ㄨ"
type input "[EMAIL_ADDRESS][DOMAIN_NAME]"
click at [908, 418] on button "用 Email 註冊" at bounding box center [910, 409] width 393 height 34
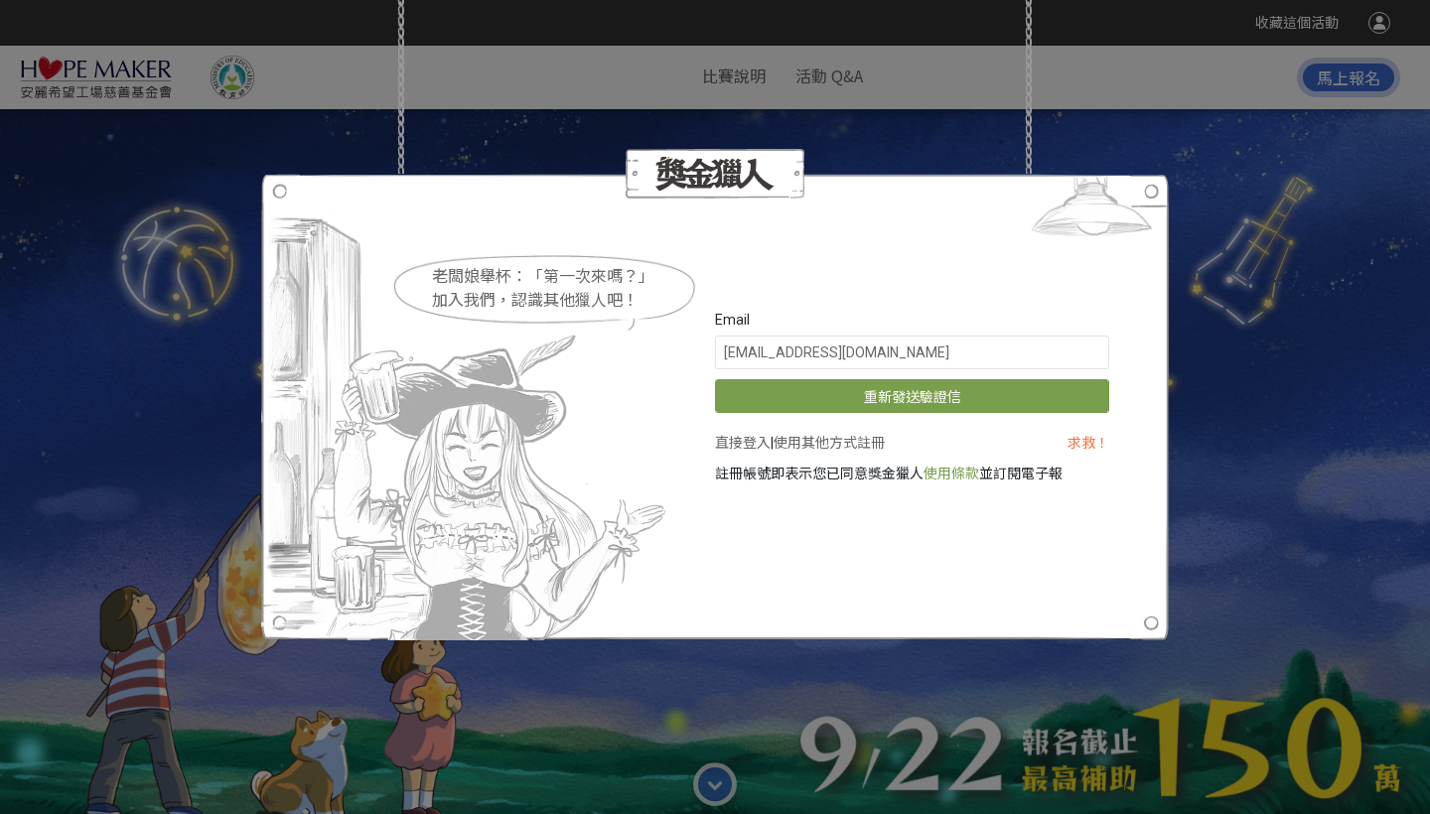
click at [1196, 241] on div "老闆娘舉杯：「第一次來嗎？」 加入我們，認識其他獵人吧！ Email [EMAIL_ADDRESS][DOMAIN_NAME] 重新發送驗證信 直接登入 | …" at bounding box center [715, 407] width 1430 height 814
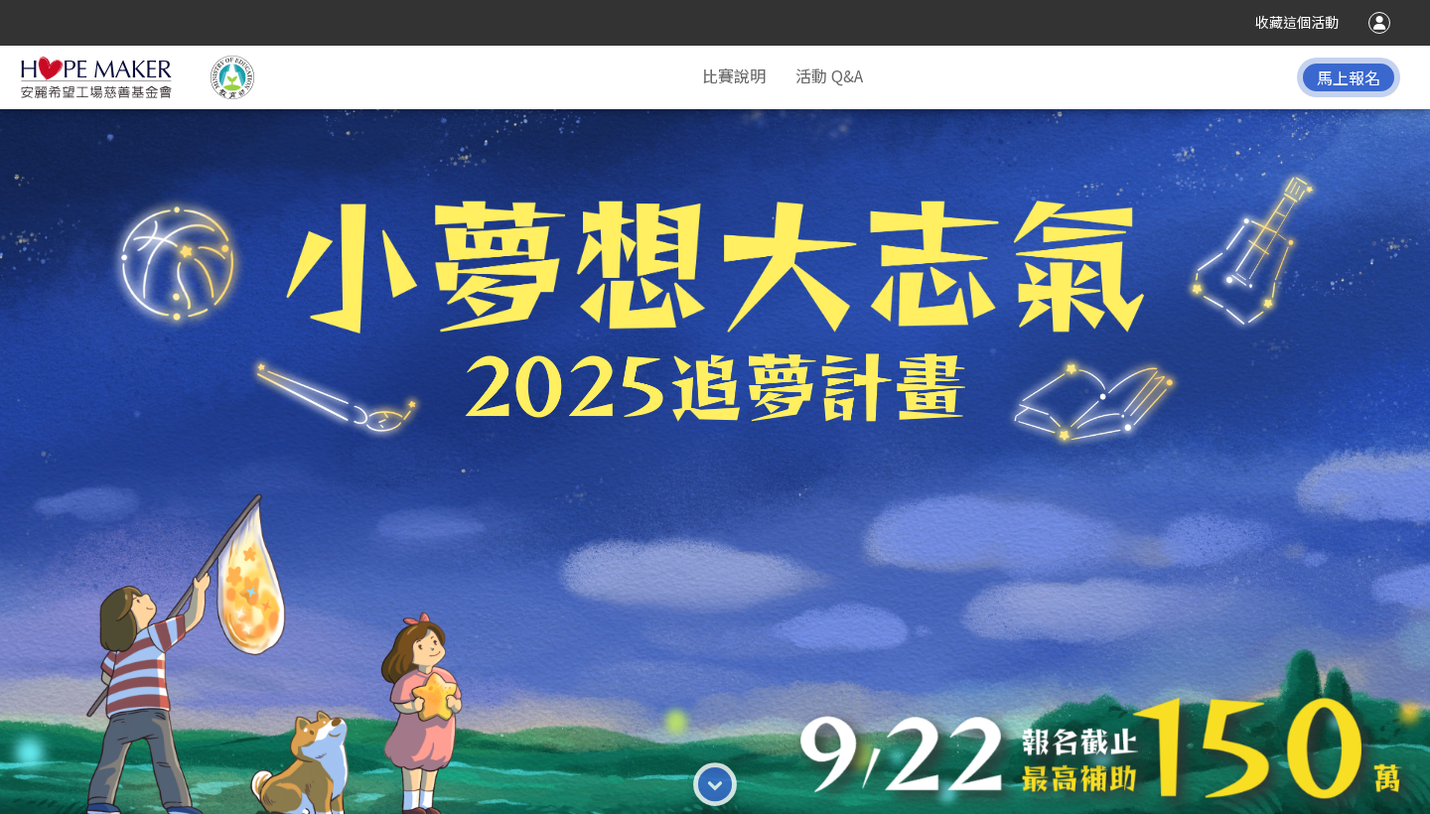
click at [1355, 68] on span "馬上報名" at bounding box center [1348, 78] width 64 height 24
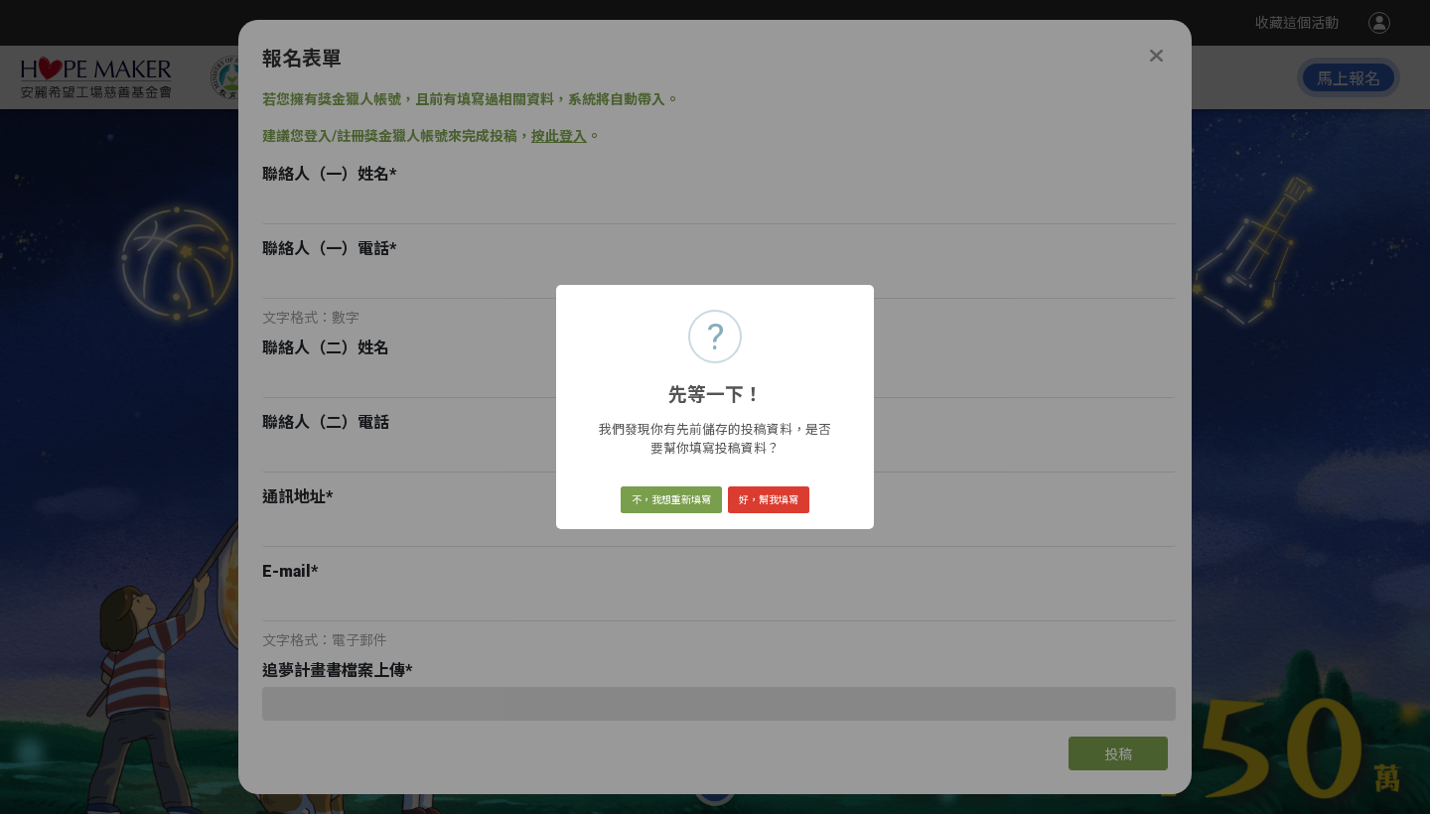
click at [785, 497] on button "好，幫我填寫" at bounding box center [768, 500] width 81 height 28
type input "[PERSON_NAME]"
type input "0907565685"
type input "[PERSON_NAME]"
type input "0979807177"
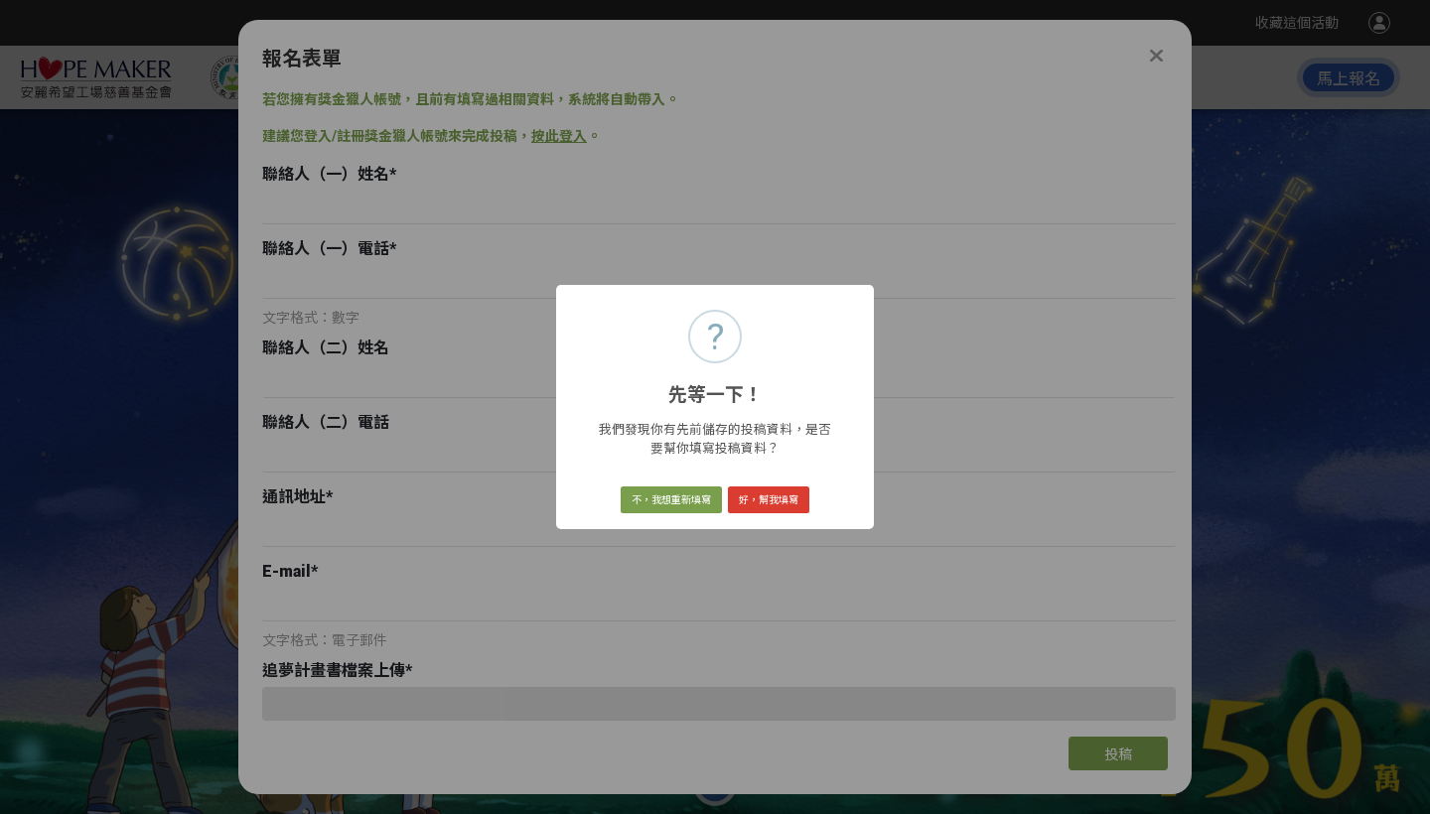
type input "[STREET_ADDRESS]"
type input "[DOMAIN_NAME][EMAIL_ADDRESS][DOMAIN_NAME]"
type input "我在這裡！情緒與身體界線體驗營"
type input "慢慢實驗室"
type input "我們由6位不同大學的學生及7位志工夥伴，共13位成員所組成的自主團隊，成員背景涵蓋心理輔導學系、幼教系等多元領域。"
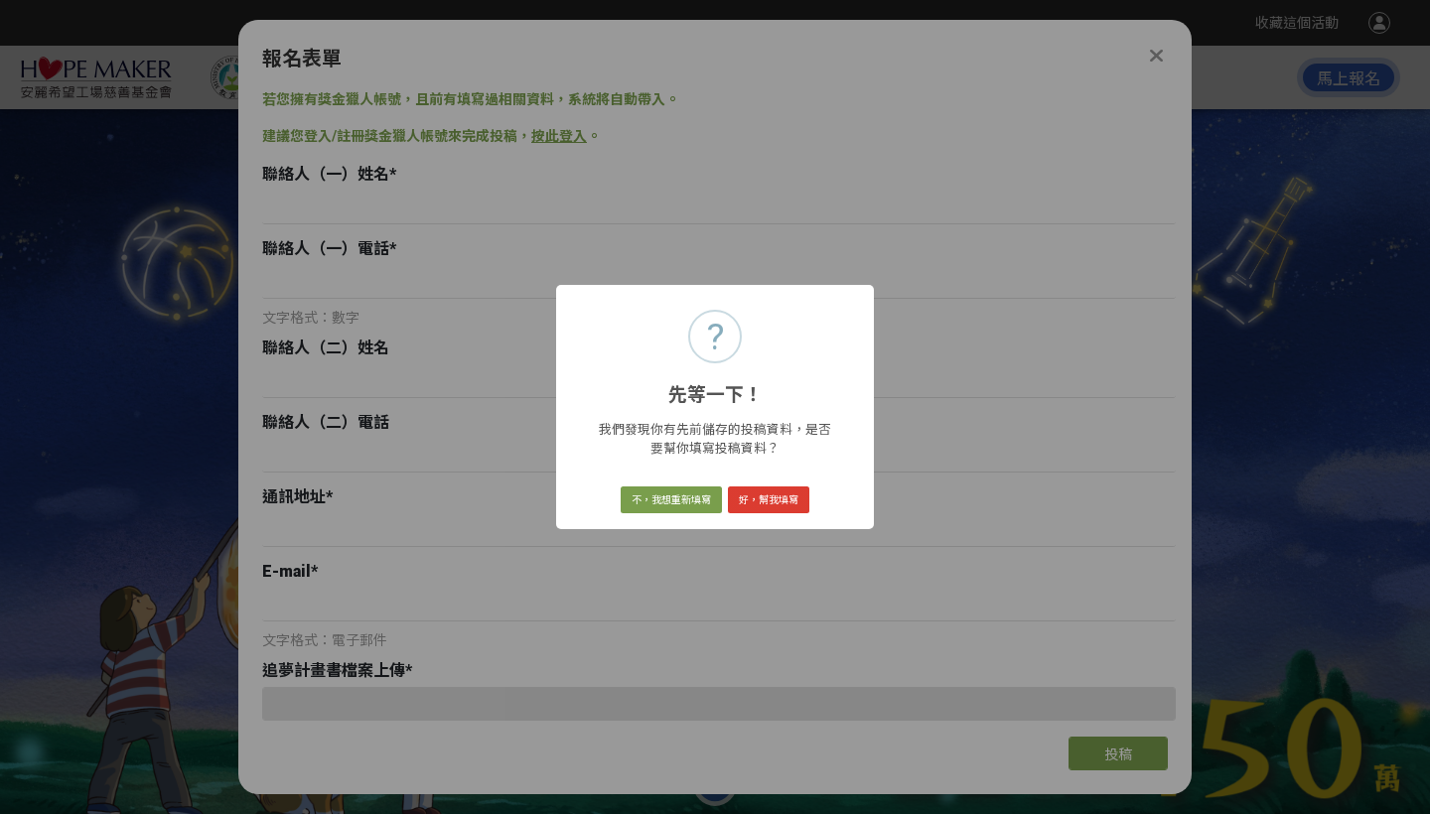
select select "團體"
type textarea "與海墘國小合作之大專生夥伴"
checkbox input "true"
type input "184,100"
select select "健康心靈（Healthy Mind）"
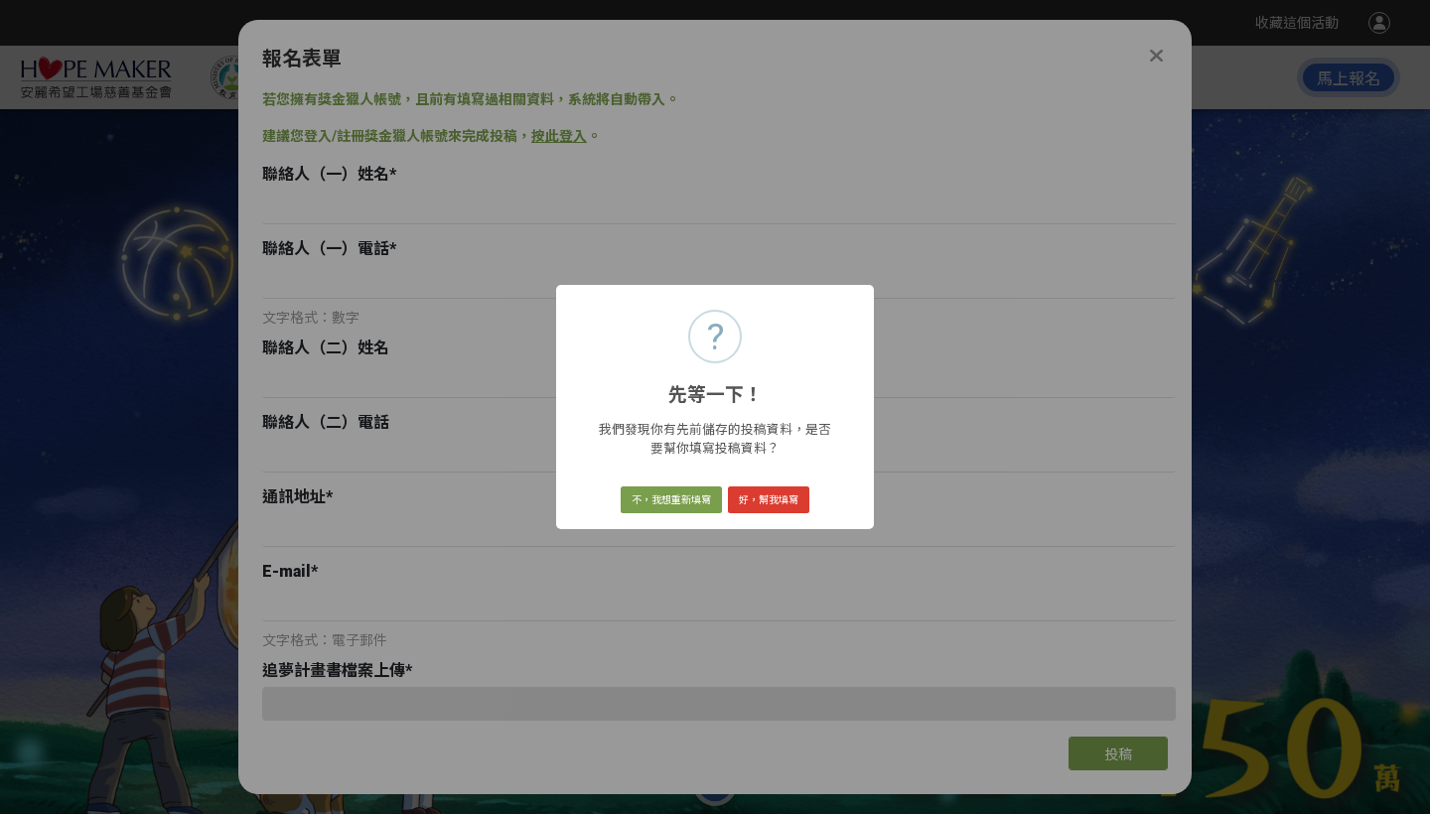
select select "[PERSON_NAME]希望工場基金會官網/粉絲團"
type input "慢慢實驗室"
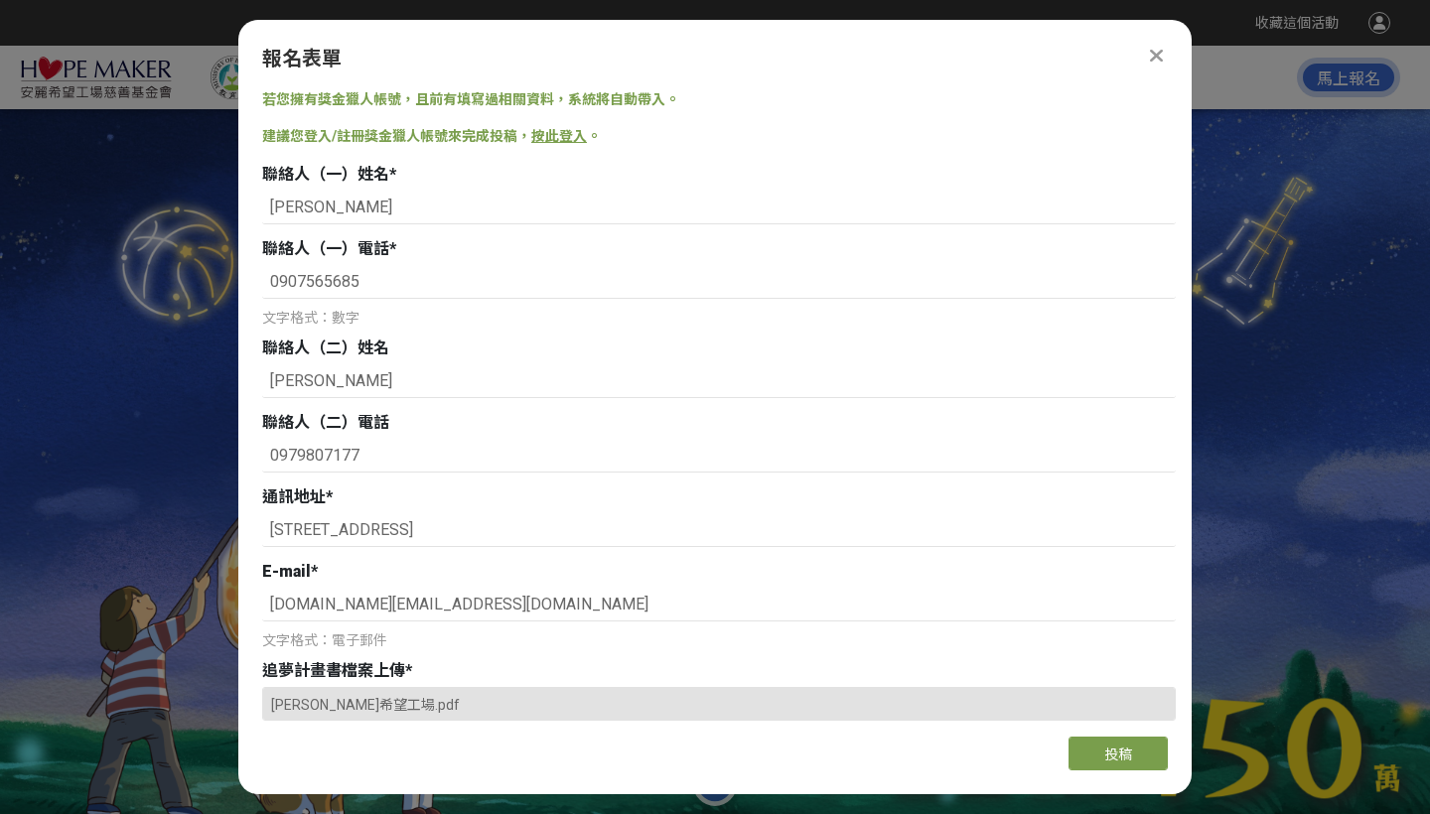
click at [557, 142] on link "按此登入" at bounding box center [559, 136] width 56 height 16
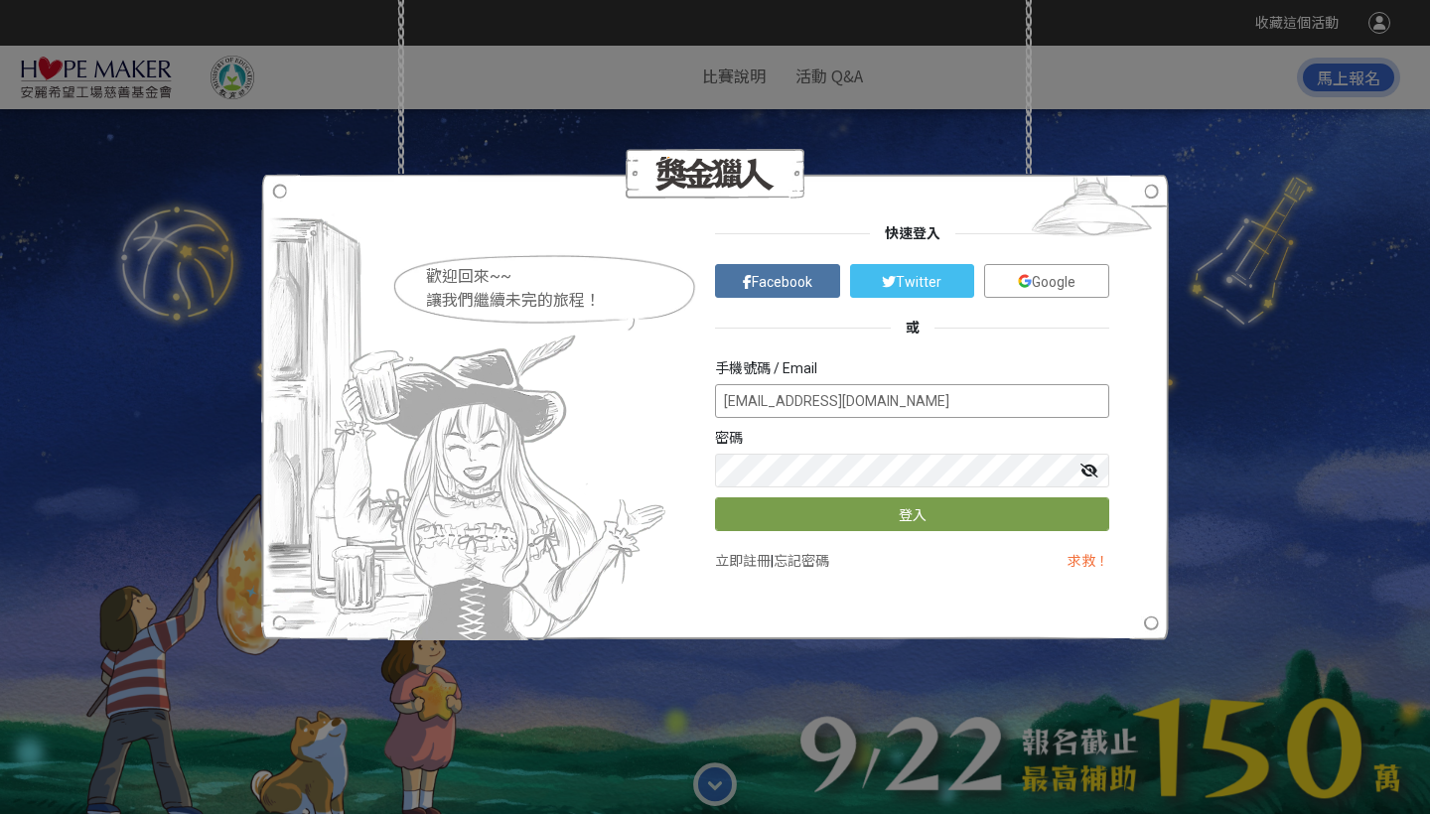
type input "[EMAIL_ADDRESS][DOMAIN_NAME]"
click at [829, 511] on button "登入" at bounding box center [912, 514] width 394 height 34
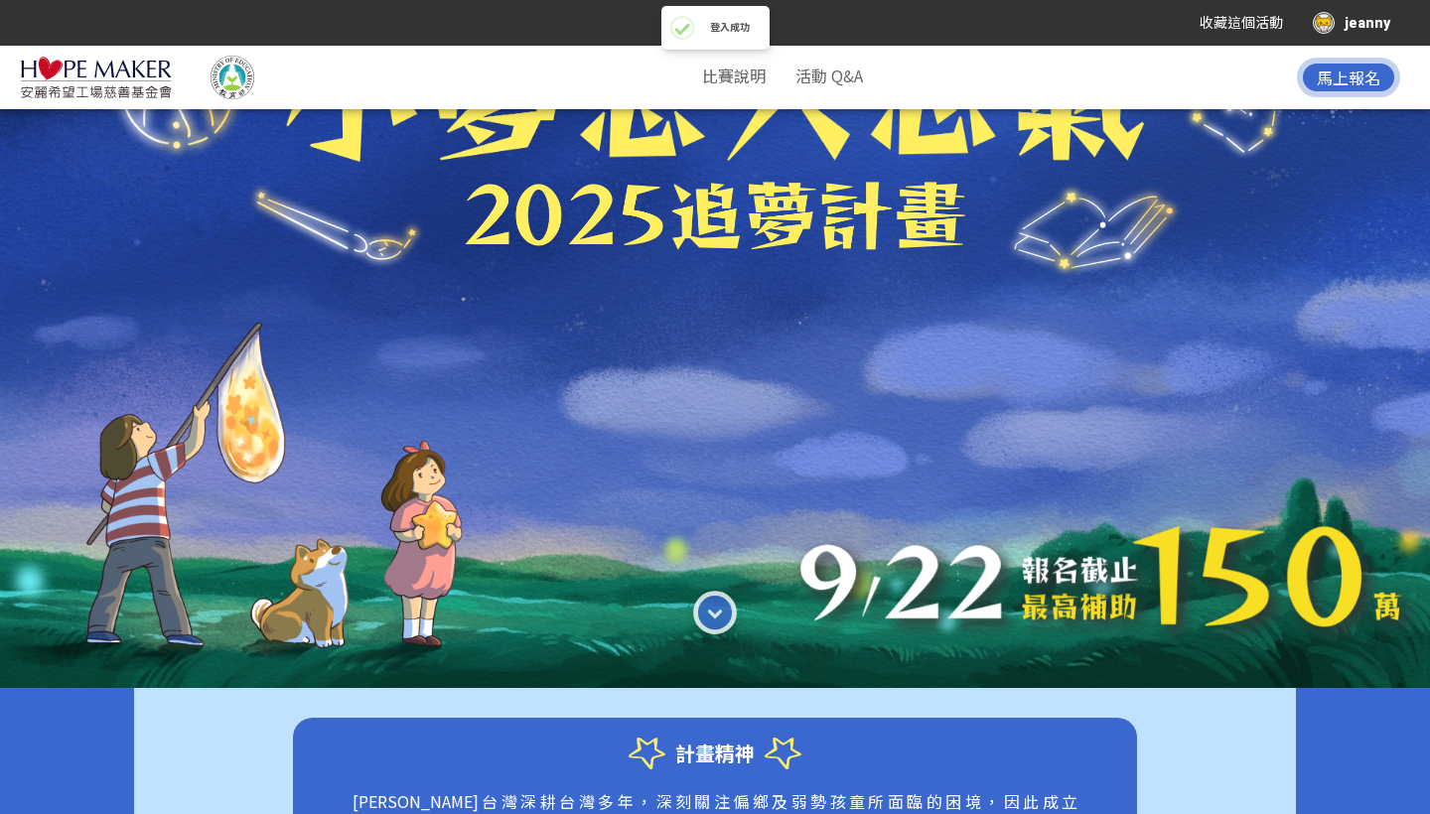
scroll to position [190, 0]
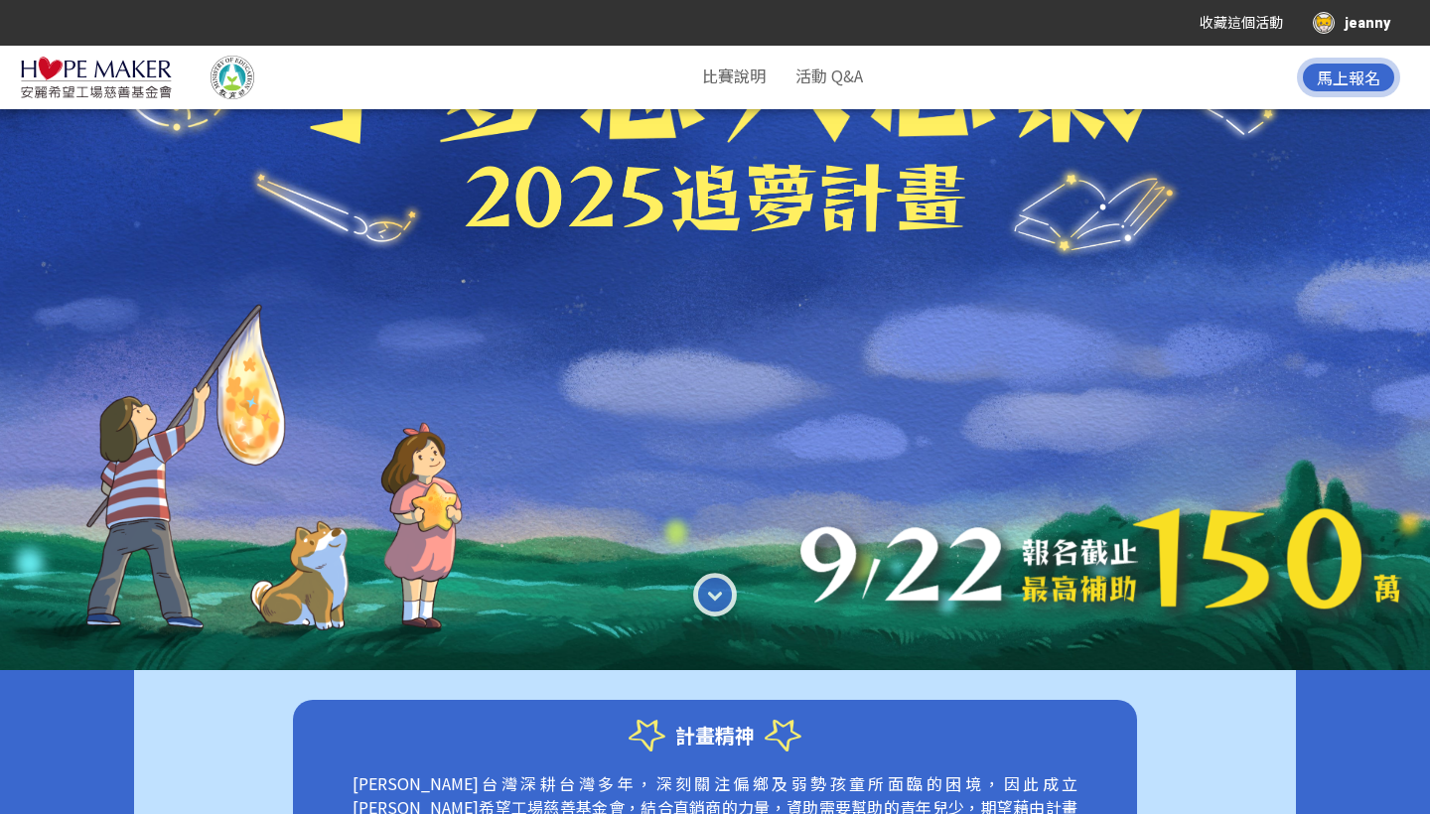
click at [1351, 94] on button "馬上報名" at bounding box center [1348, 78] width 103 height 40
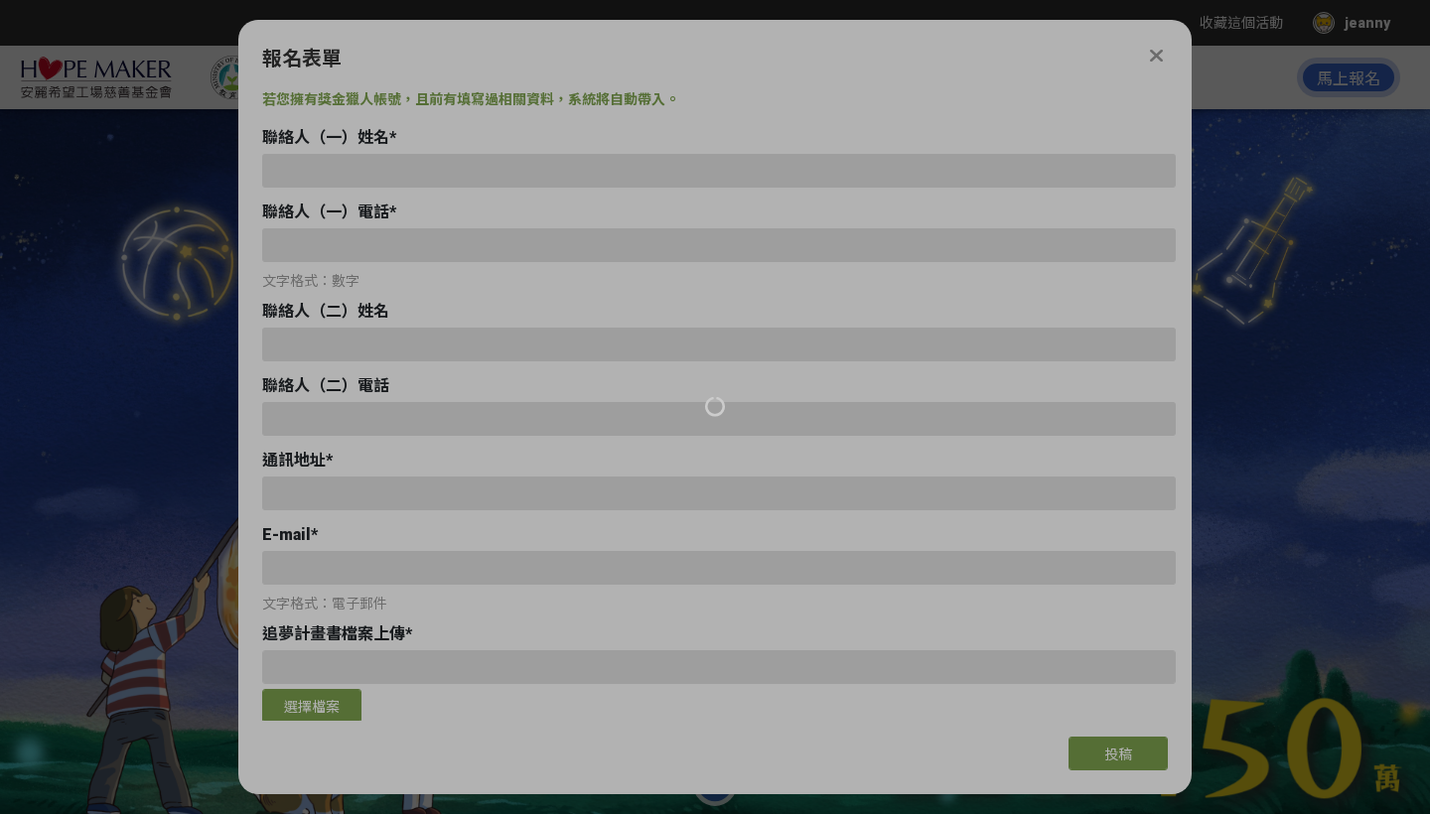
scroll to position [0, 0]
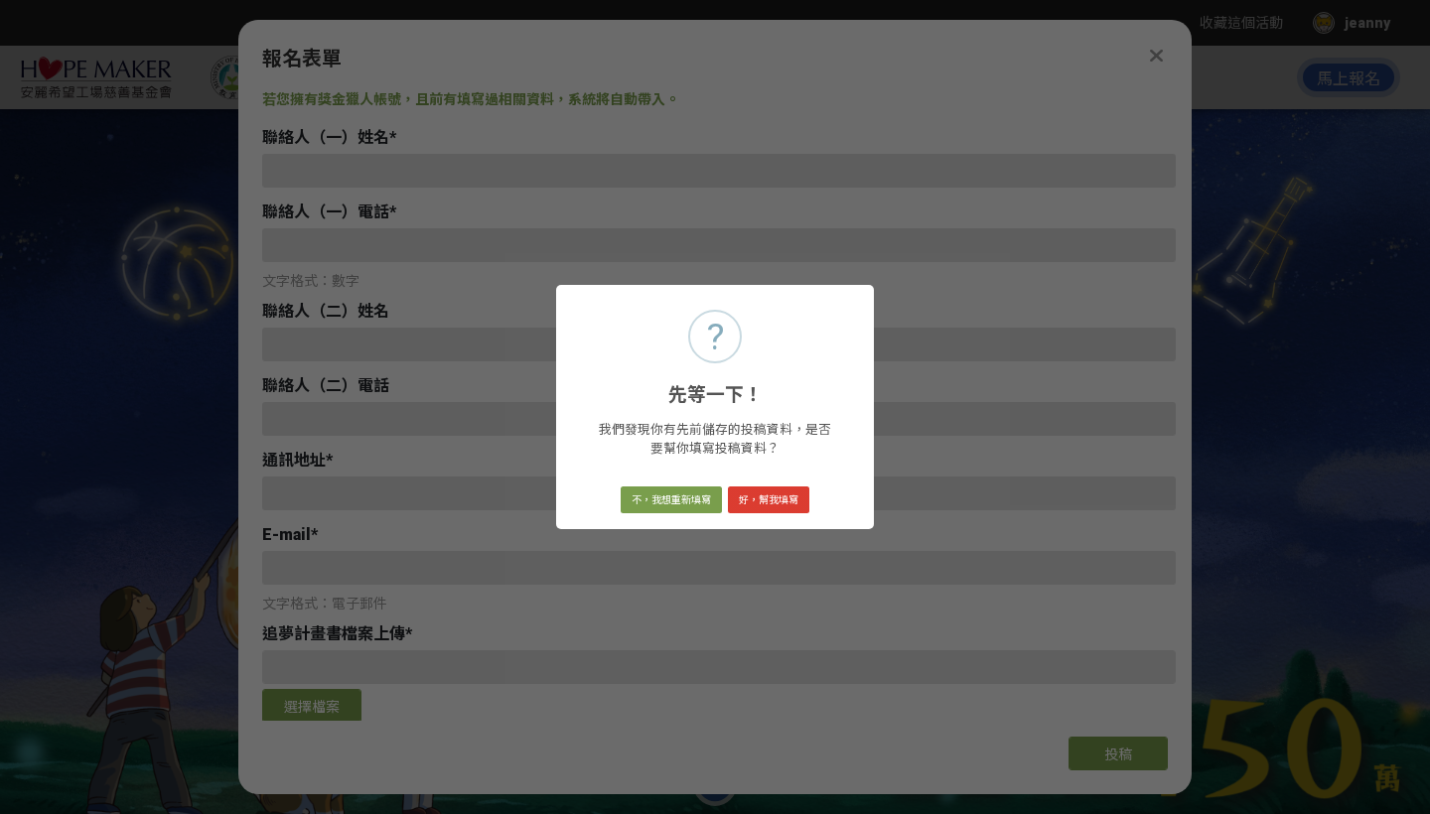
type input "0979807177"
type input "[EMAIL_ADDRESS][DOMAIN_NAME]"
type input "jeanny"
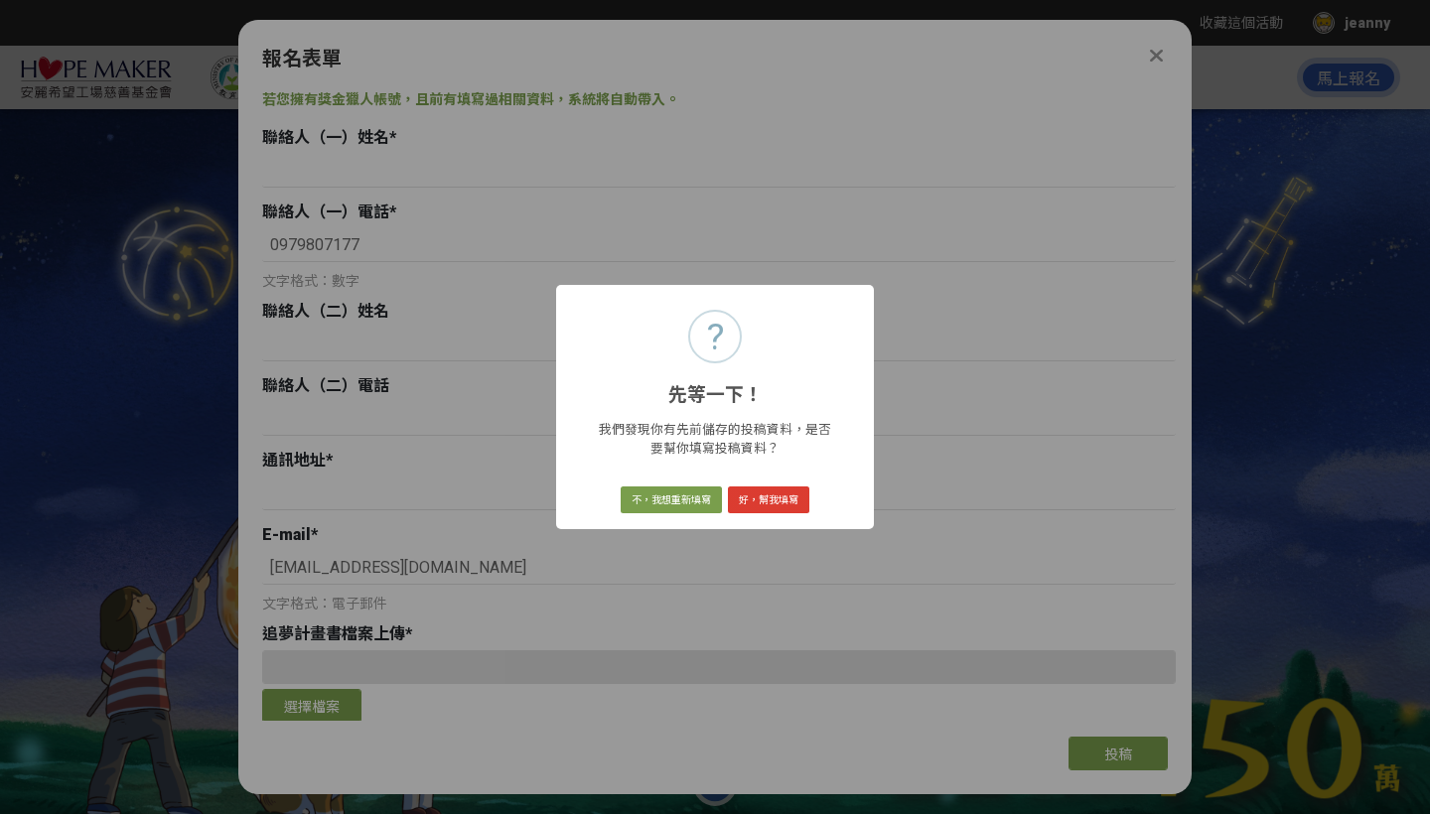
click at [795, 494] on button "好，幫我填寫" at bounding box center [768, 500] width 81 height 28
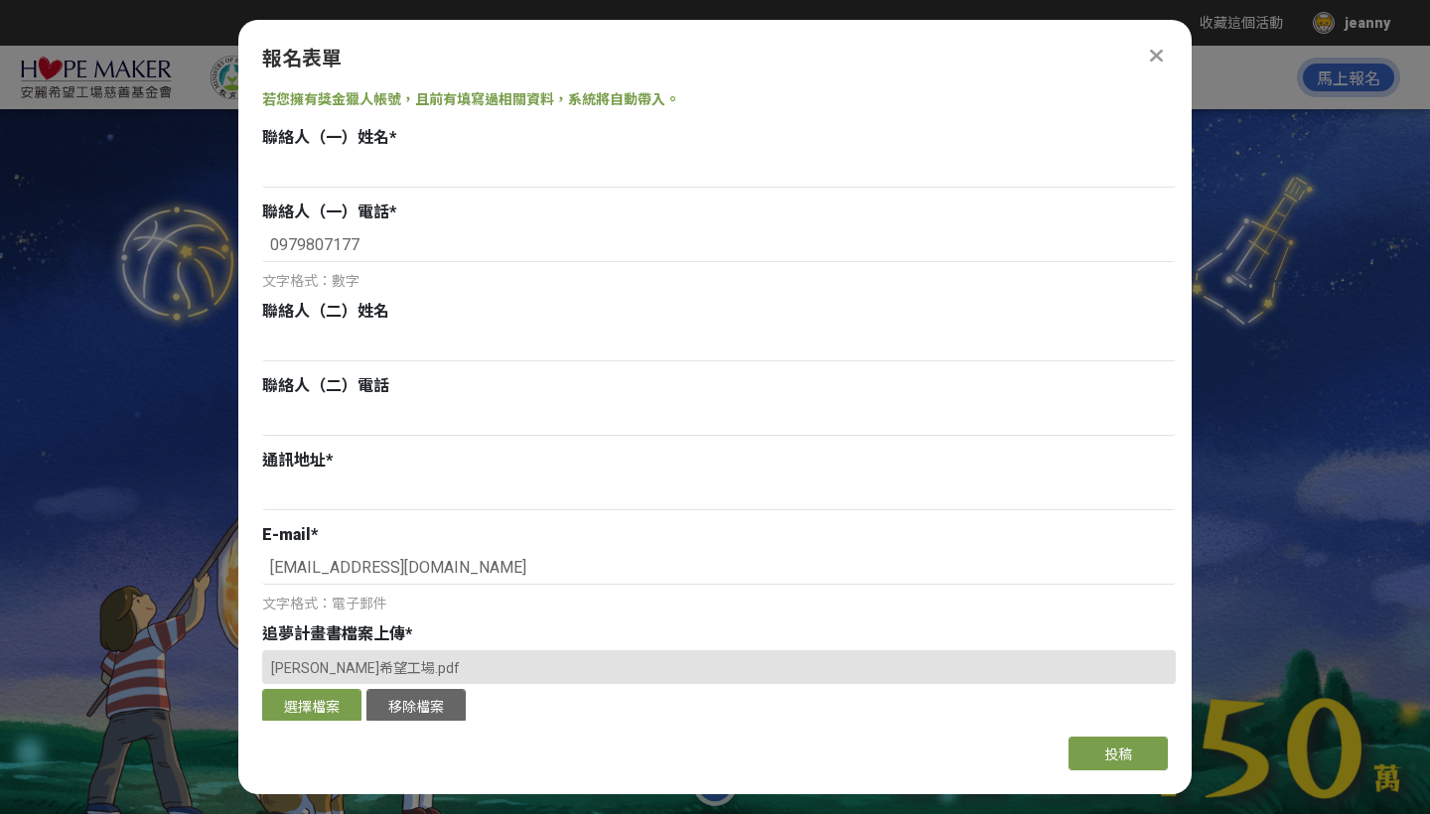
type input "[PERSON_NAME]"
type input "0907565685"
type input "[PERSON_NAME]"
type input "0979807177"
type input "[STREET_ADDRESS]"
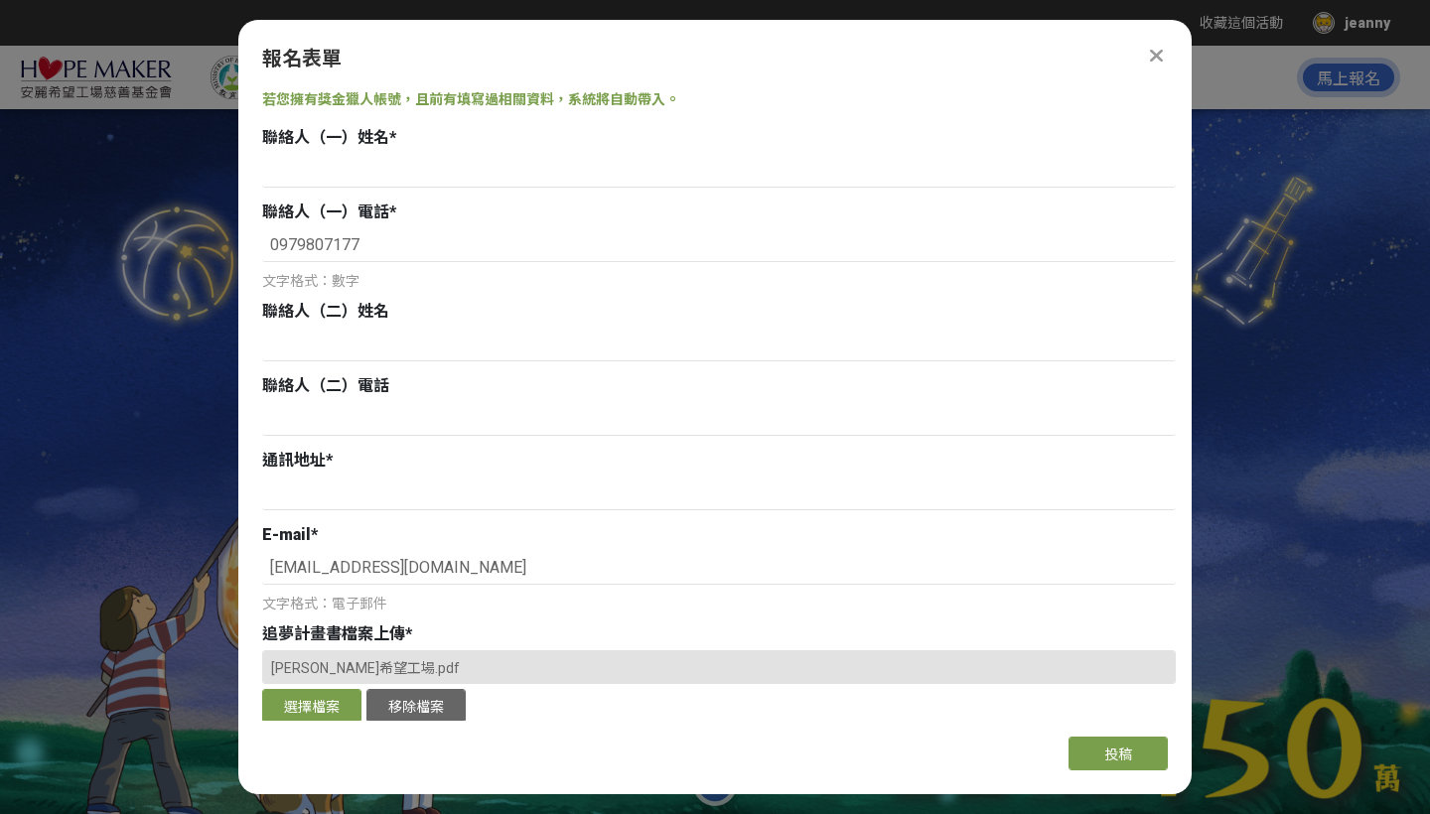
type input "[DOMAIN_NAME][EMAIL_ADDRESS][DOMAIN_NAME]"
type input "我在這裡！情緒與身體界線體驗營"
type input "慢慢實驗室"
type input "我們由6位不同大學的學生及7位志工夥伴，共13位成員所組成的自主團隊，成員背景涵蓋心理輔導學系、幼教系等多元領域。"
select select "團體"
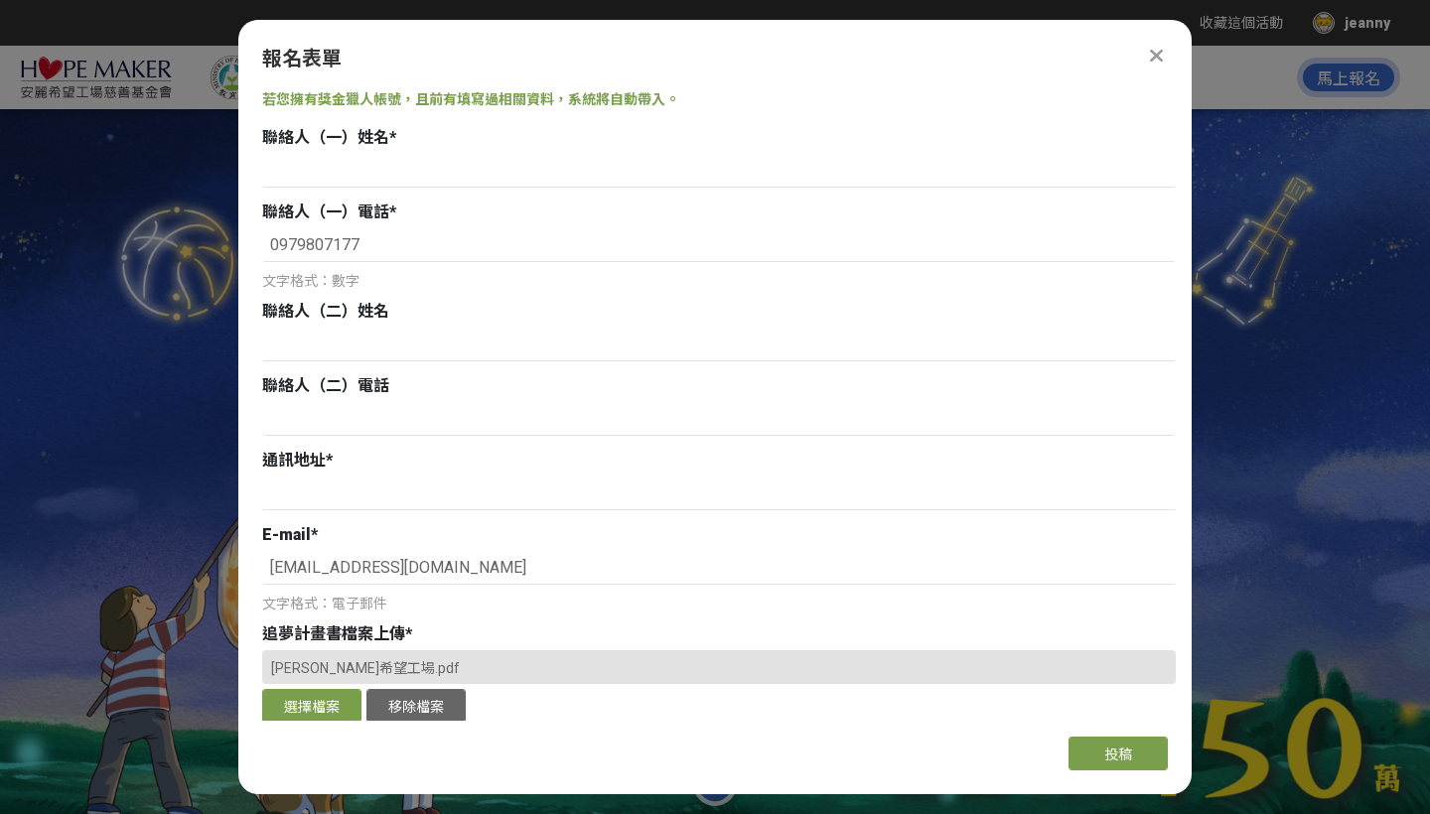
type textarea "與海墘國小合作之大專生夥伴"
checkbox input "true"
type input "184,100"
select select "健康心靈（Healthy Mind）"
select select "[PERSON_NAME]希望工場基金會官網/粉絲團"
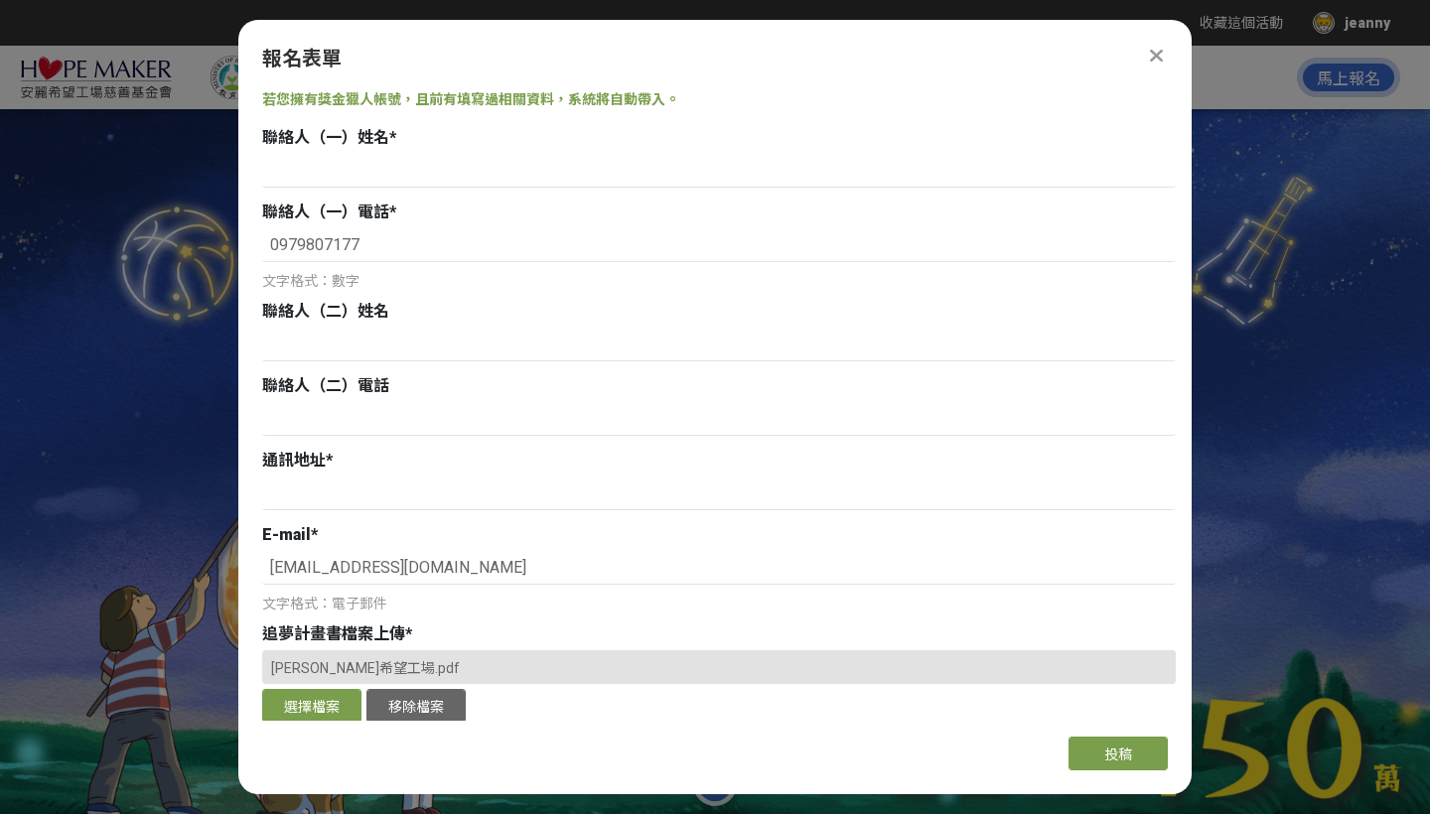
type input "慢慢實驗室"
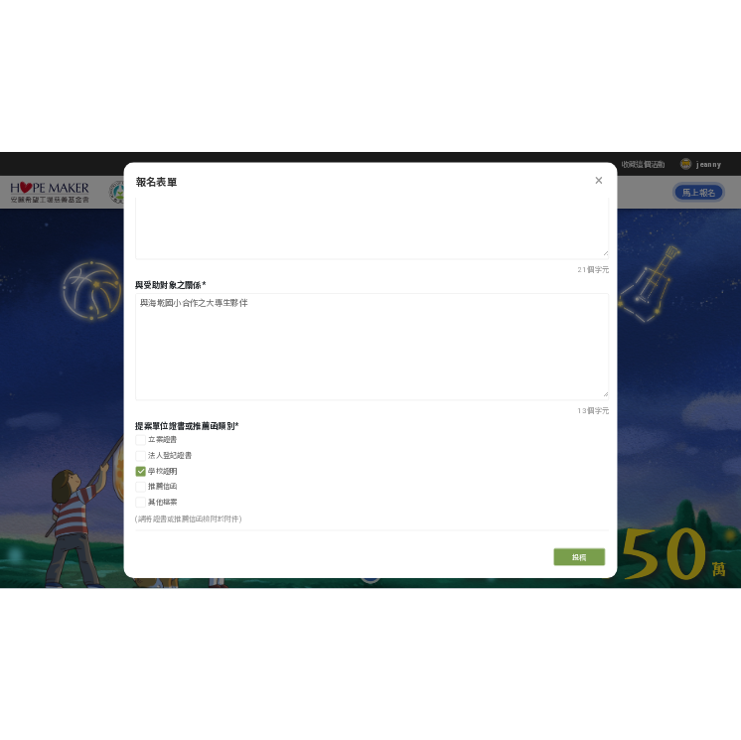
scroll to position [1205, 0]
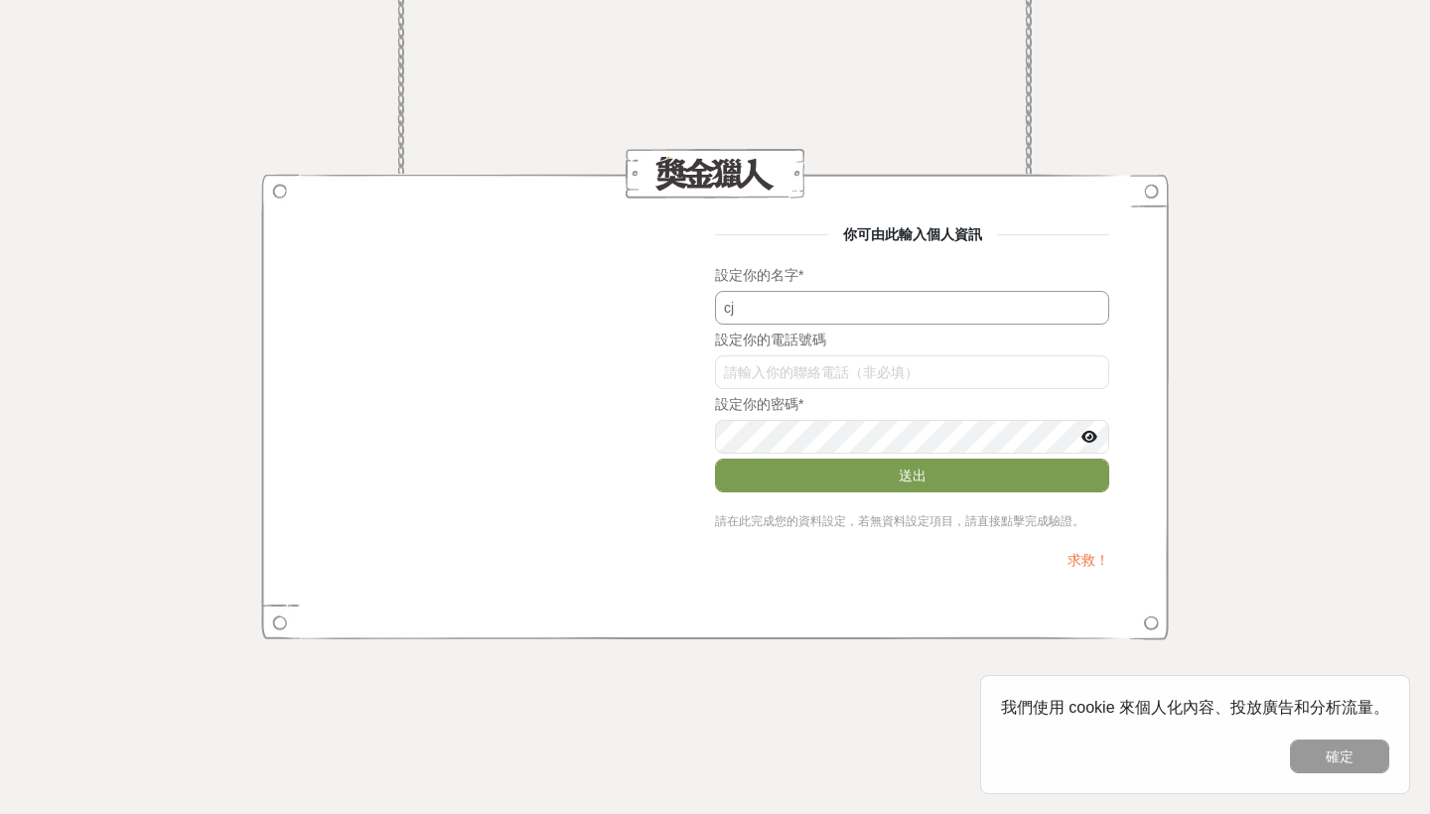
type input "c"
type input "jeanny"
type input "啊"
type input "0979807177"
click at [1083, 435] on icon at bounding box center [1089, 437] width 16 height 14
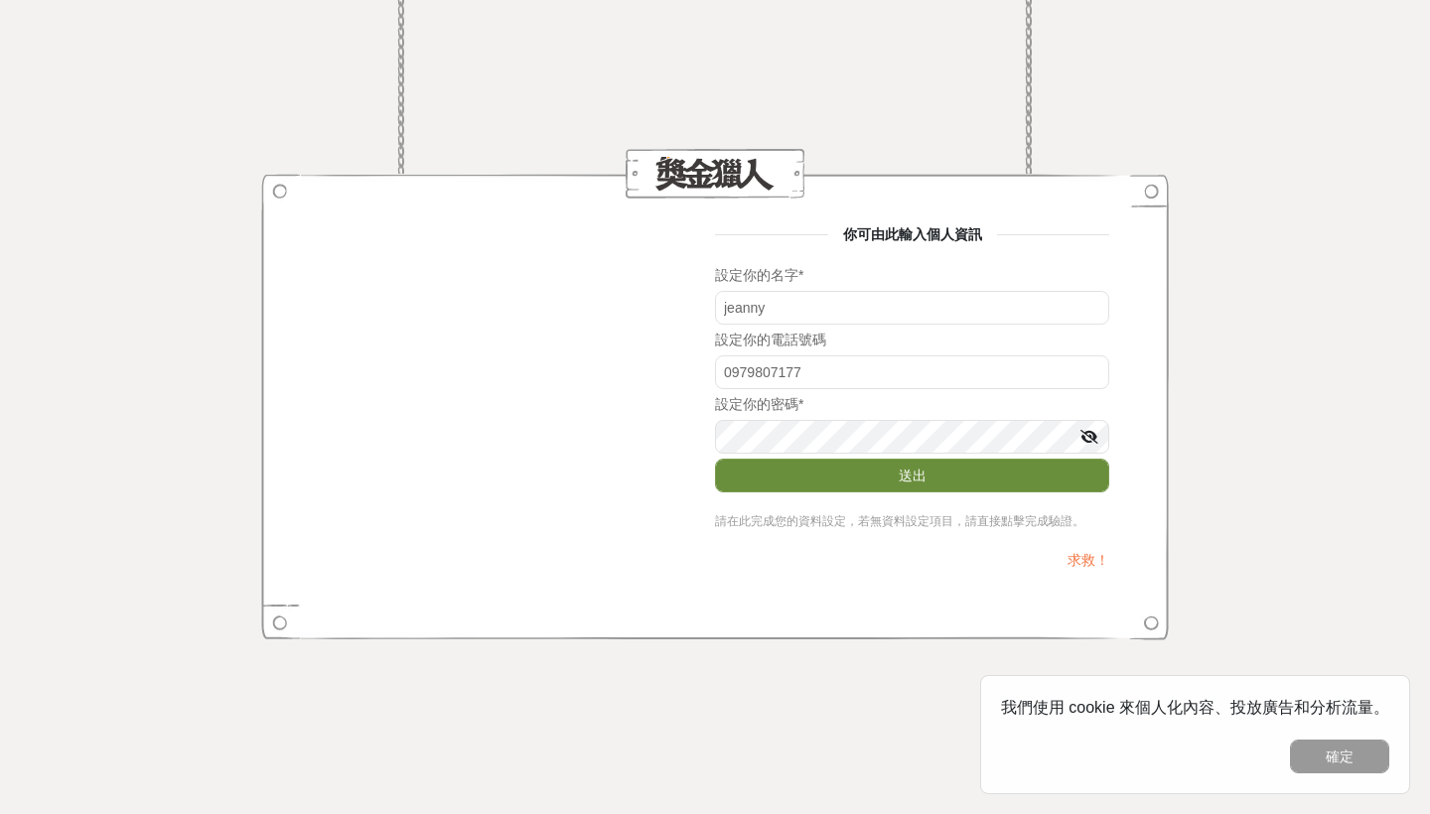
click at [842, 470] on button "送出" at bounding box center [912, 476] width 394 height 34
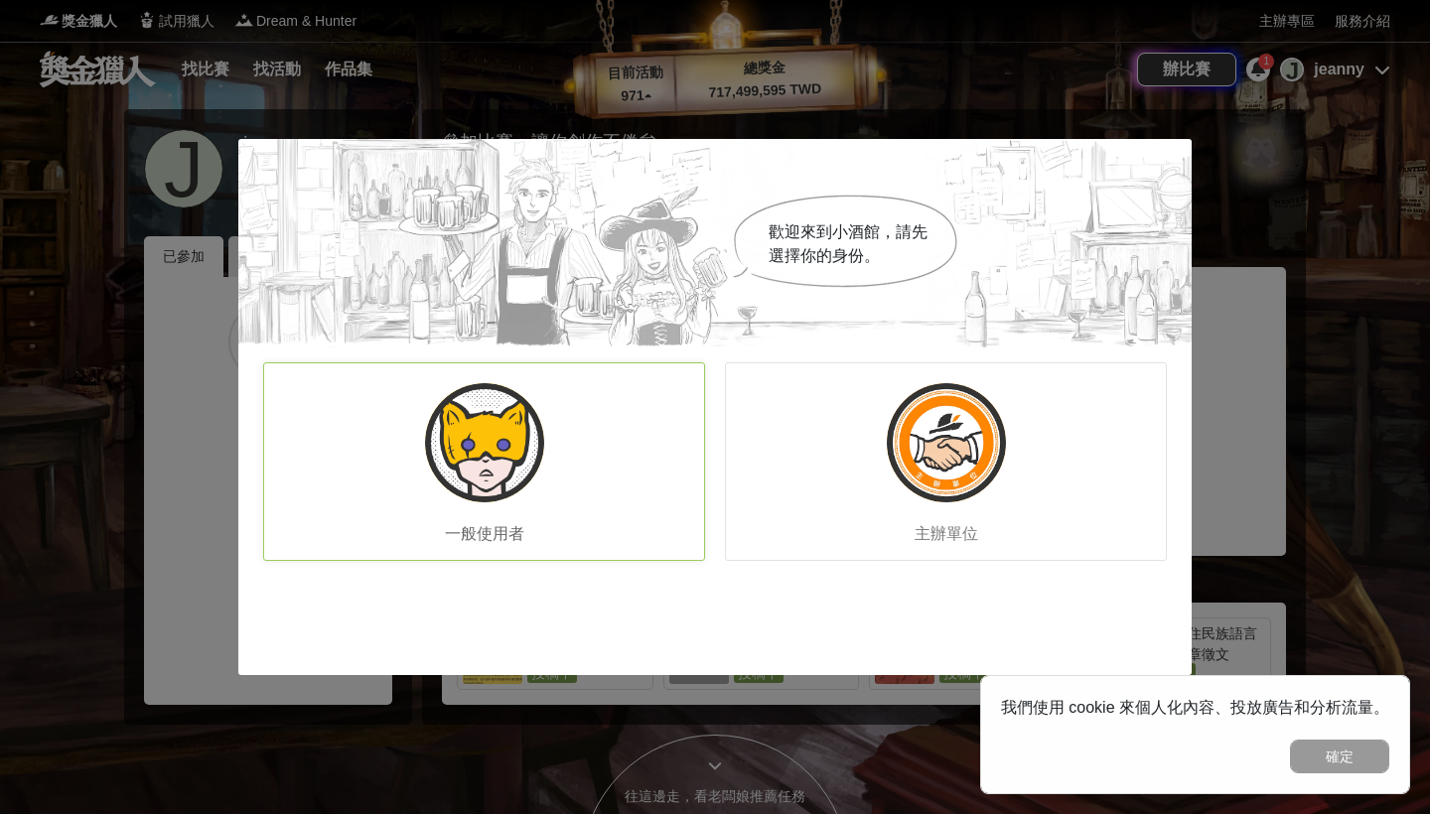
click at [608, 384] on div "一般使用者" at bounding box center [484, 461] width 442 height 199
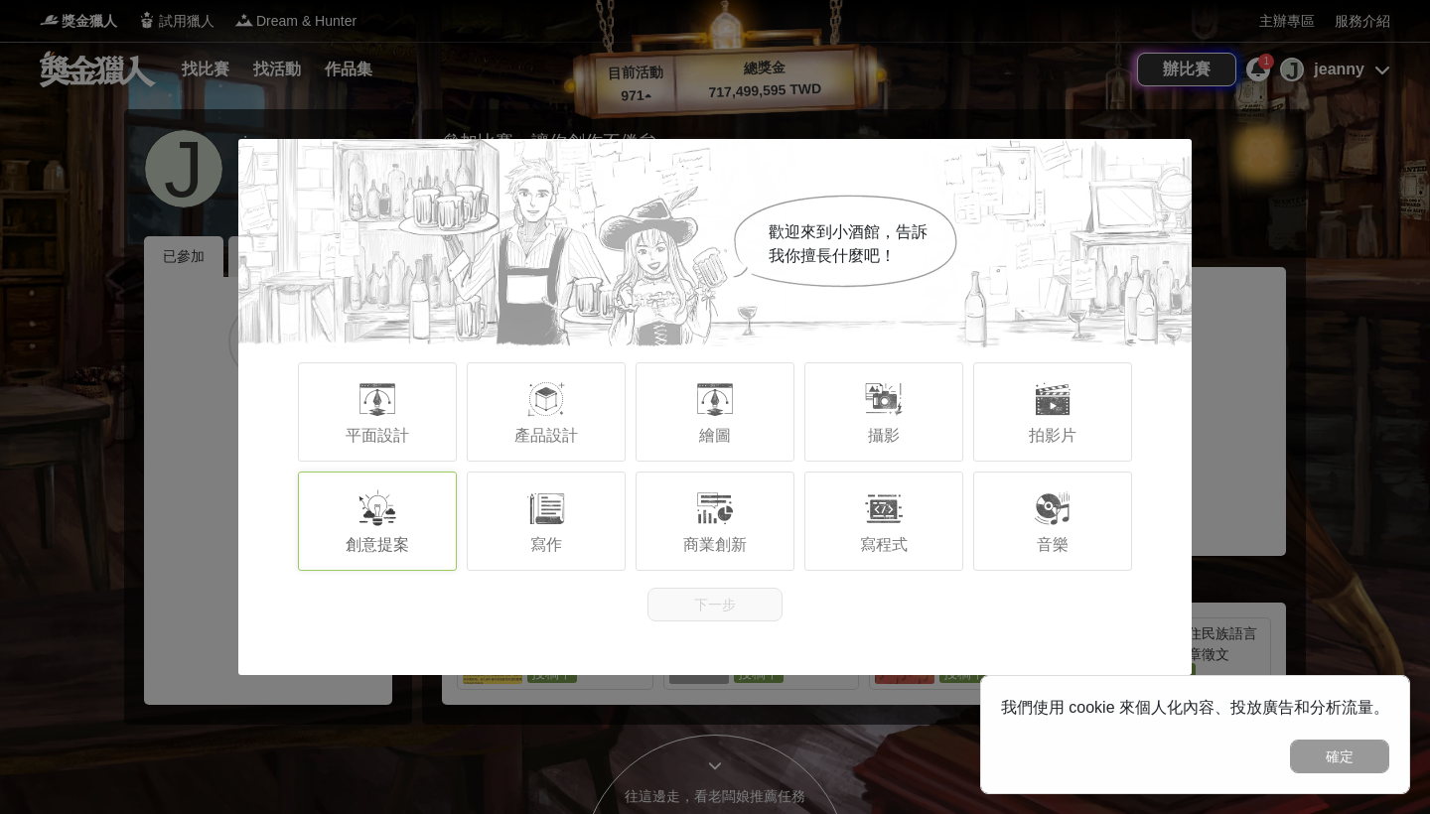
click at [366, 509] on div at bounding box center [377, 508] width 40 height 40
click at [880, 430] on span "攝影" at bounding box center [884, 435] width 32 height 17
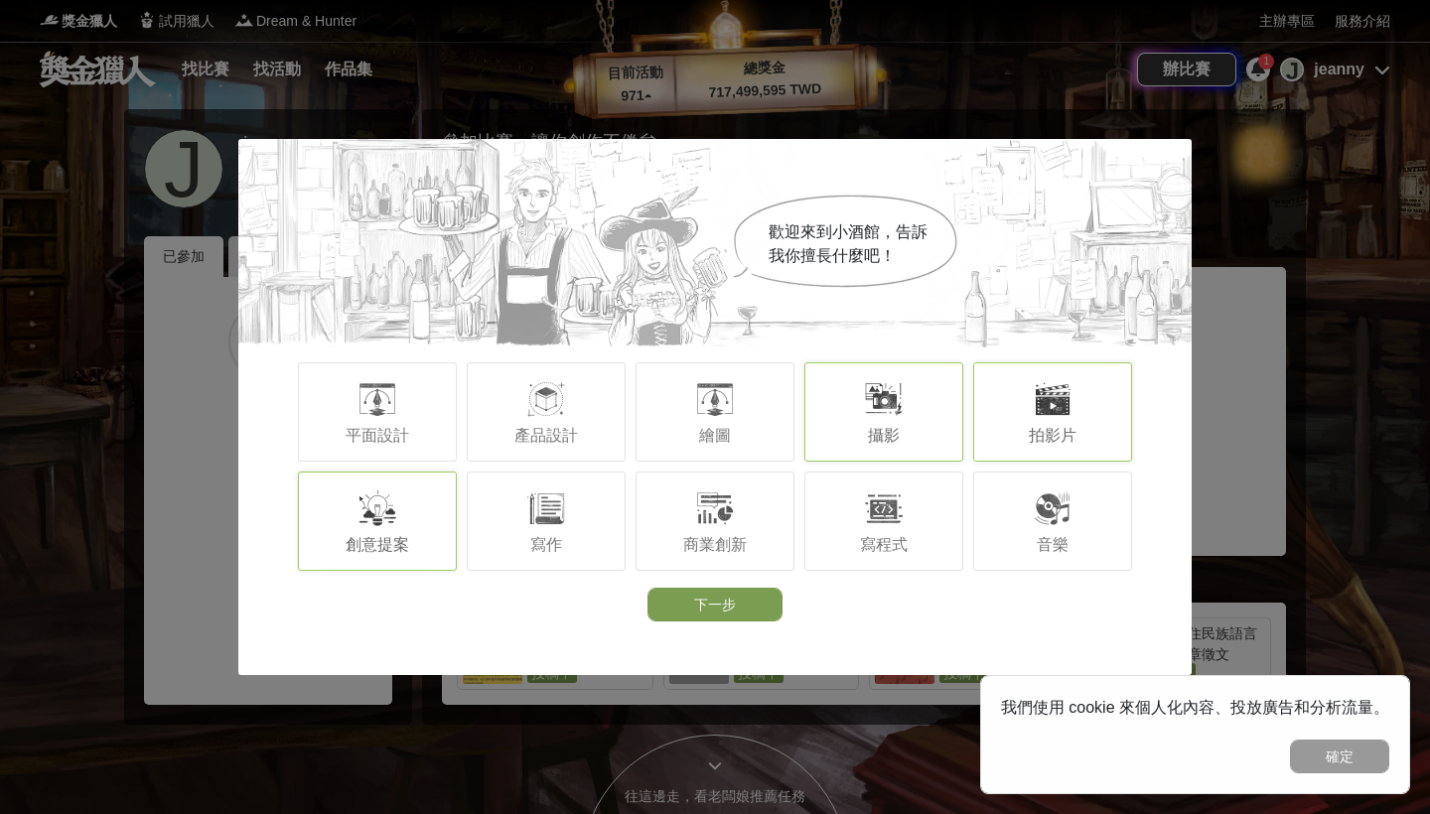
click at [1017, 417] on div "拍影片" at bounding box center [1052, 411] width 159 height 99
click at [1034, 479] on div "音樂" at bounding box center [1052, 521] width 159 height 99
click at [761, 604] on button "下一步" at bounding box center [714, 605] width 135 height 34
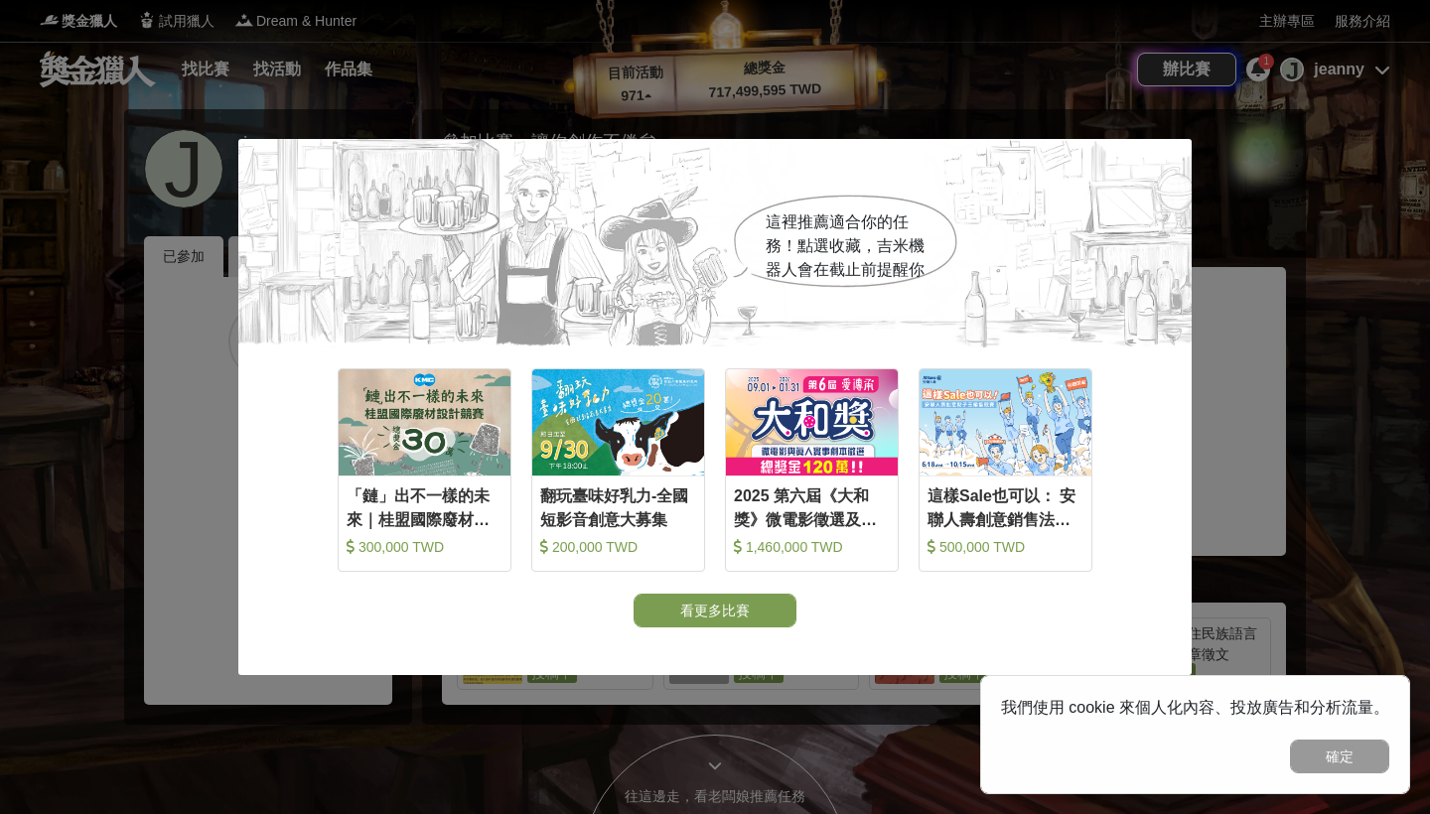
click at [1272, 148] on div "這裡推薦適合你的任務！點選收藏，吉米機器人會在截止前提醒你 收藏 「鏈」出不一樣的未來｜桂盟國際廢材設計競賽 300,000 TWD 收藏 翻玩臺味好乳力-全…" at bounding box center [715, 407] width 1430 height 814
